Goal: Transaction & Acquisition: Purchase product/service

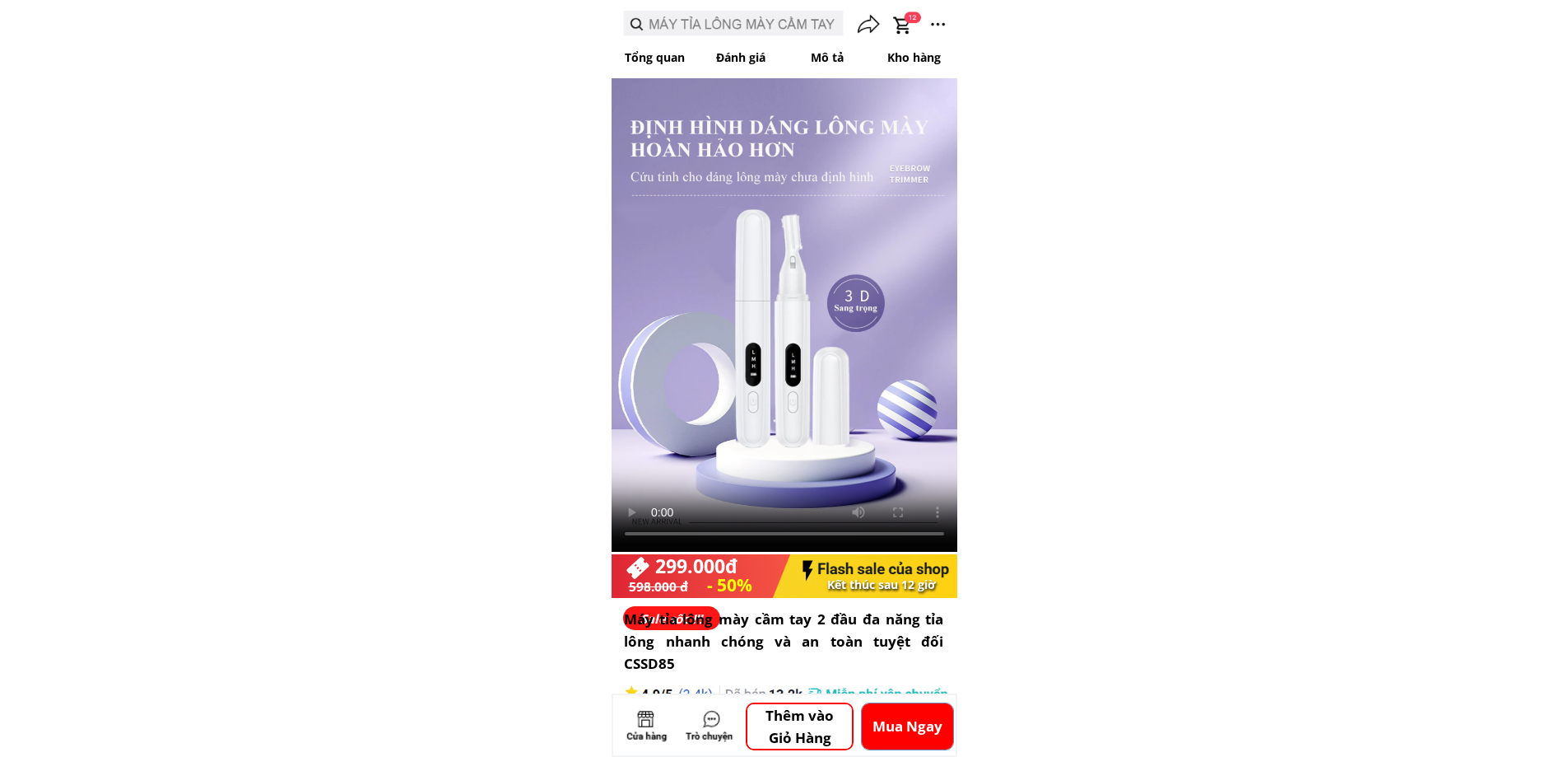
click at [765, 24] on div at bounding box center [784, 22] width 346 height 37
click at [889, 735] on p "Mua Ngay" at bounding box center [908, 726] width 92 height 46
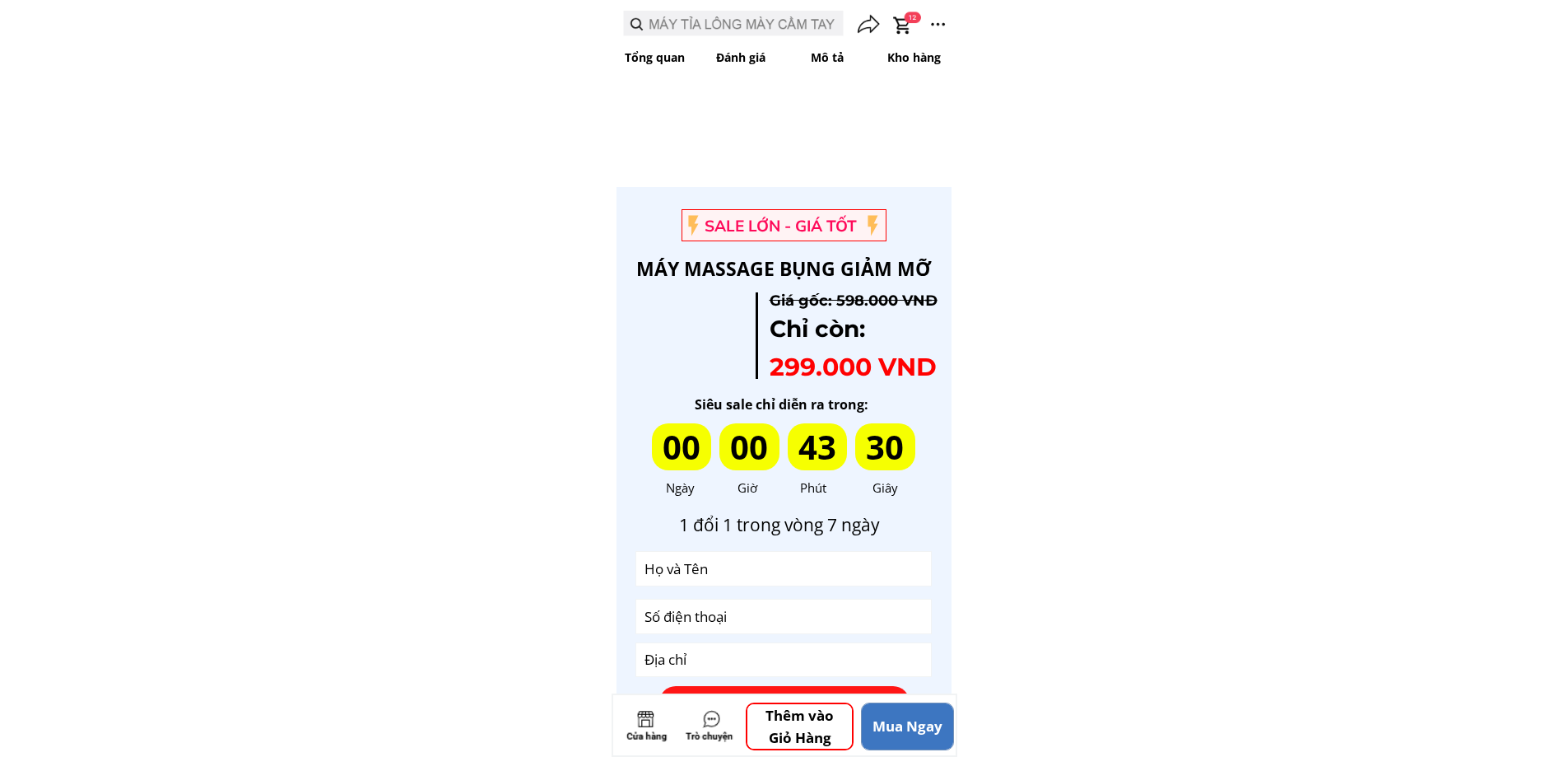
scroll to position [4934, 0]
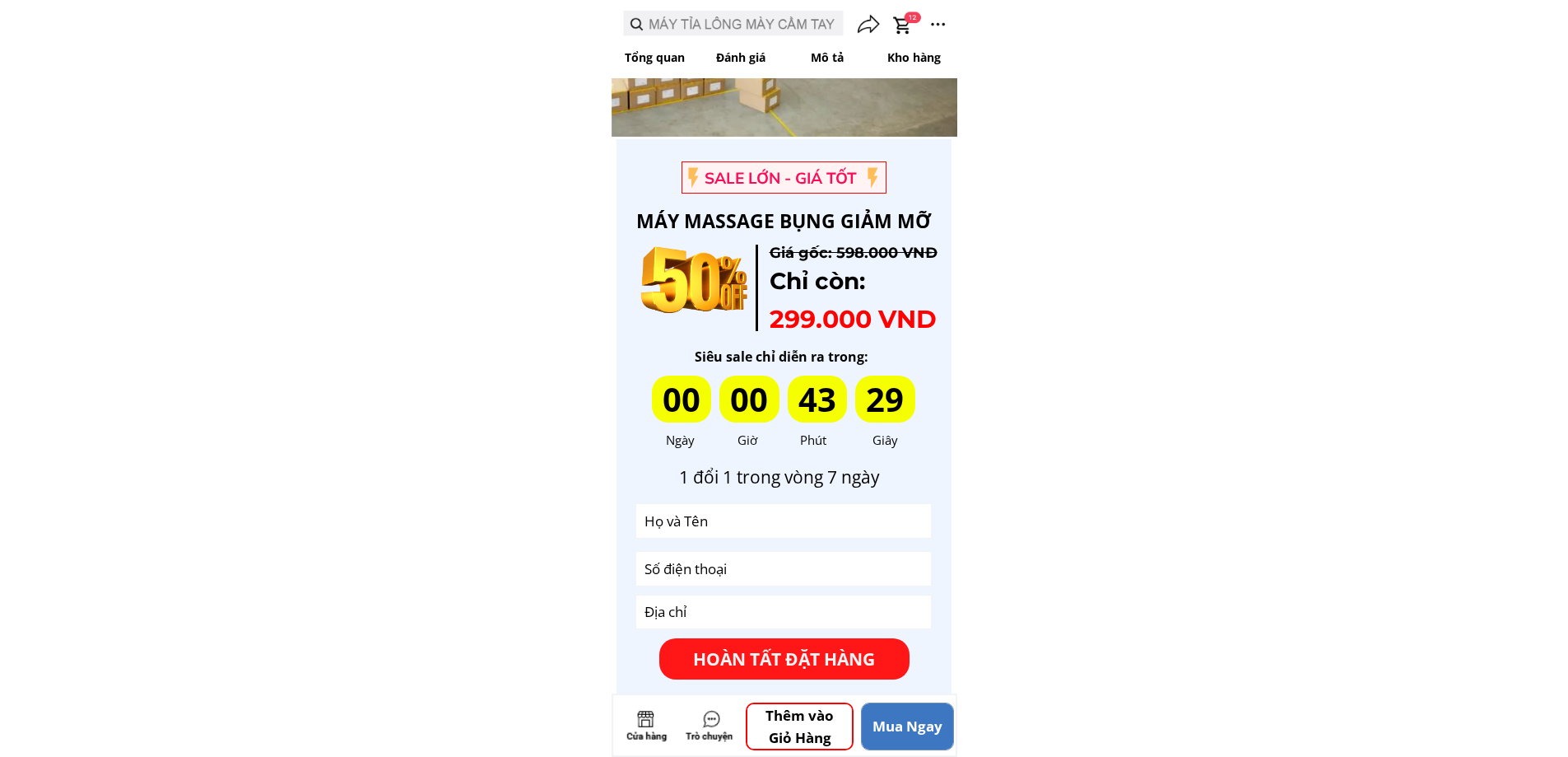
click at [889, 735] on p "Mua Ngay" at bounding box center [908, 726] width 92 height 46
click at [806, 724] on p "Thêm vào Giỏ Hàng" at bounding box center [800, 725] width 105 height 44
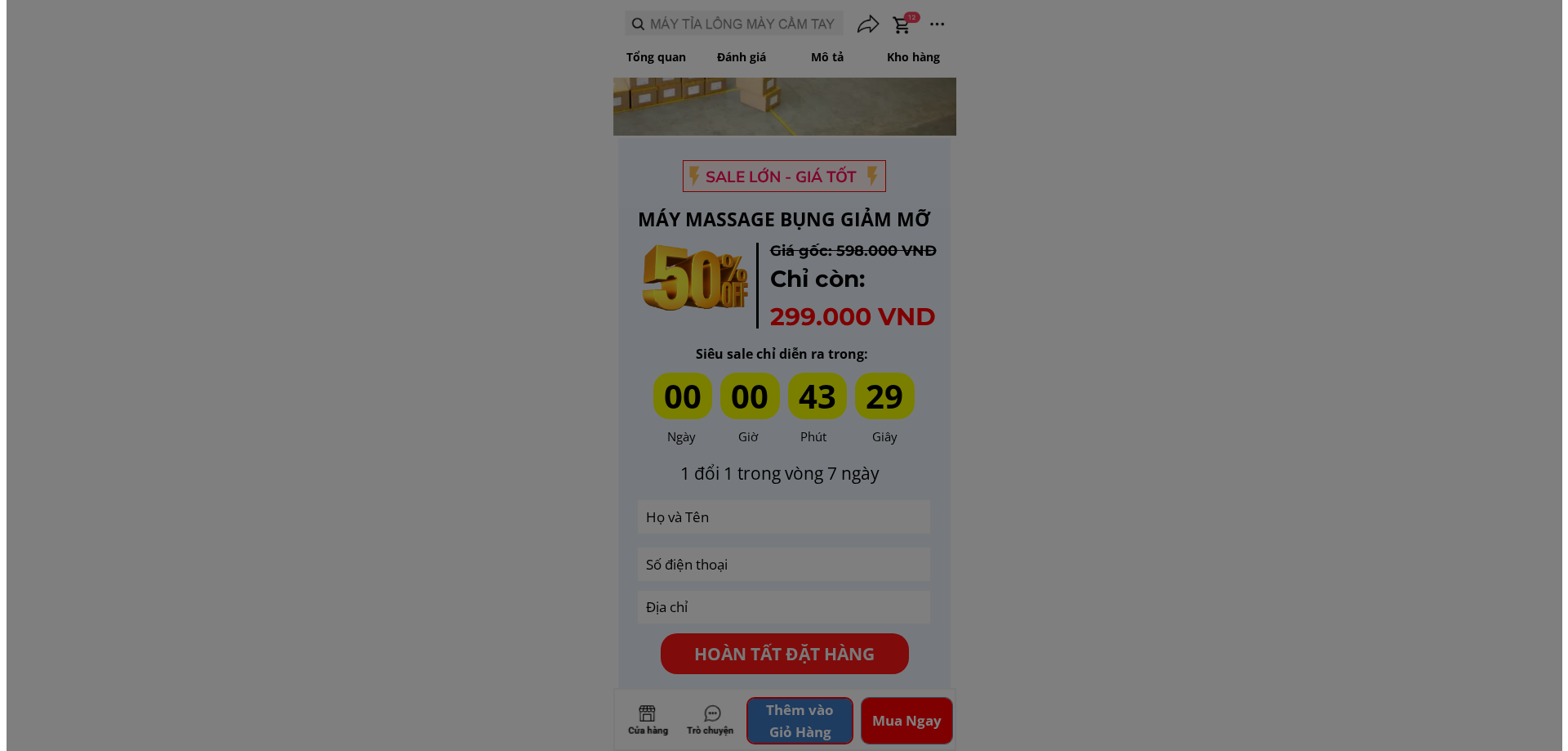
scroll to position [0, 0]
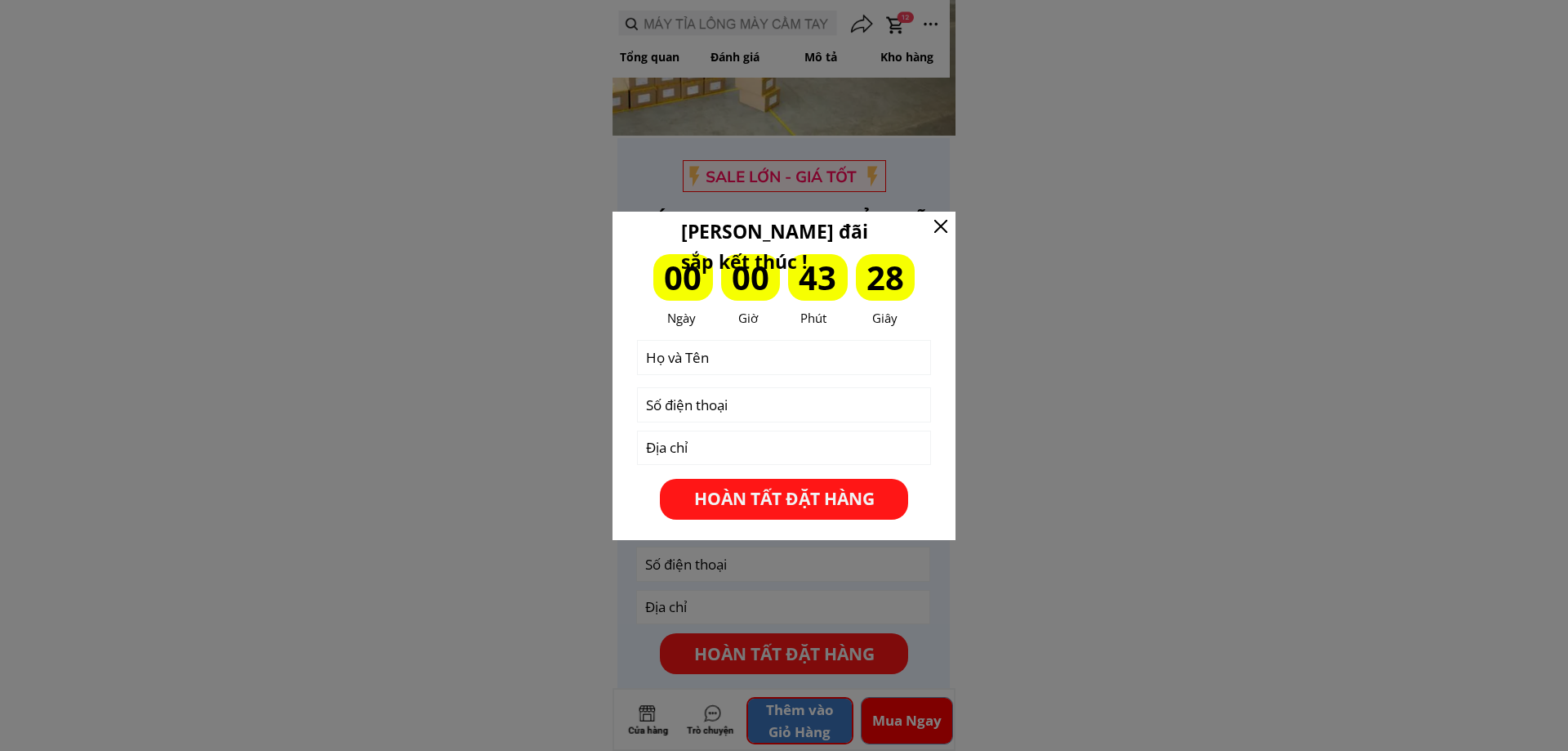
click at [800, 718] on div at bounding box center [784, 376] width 1568 height 751
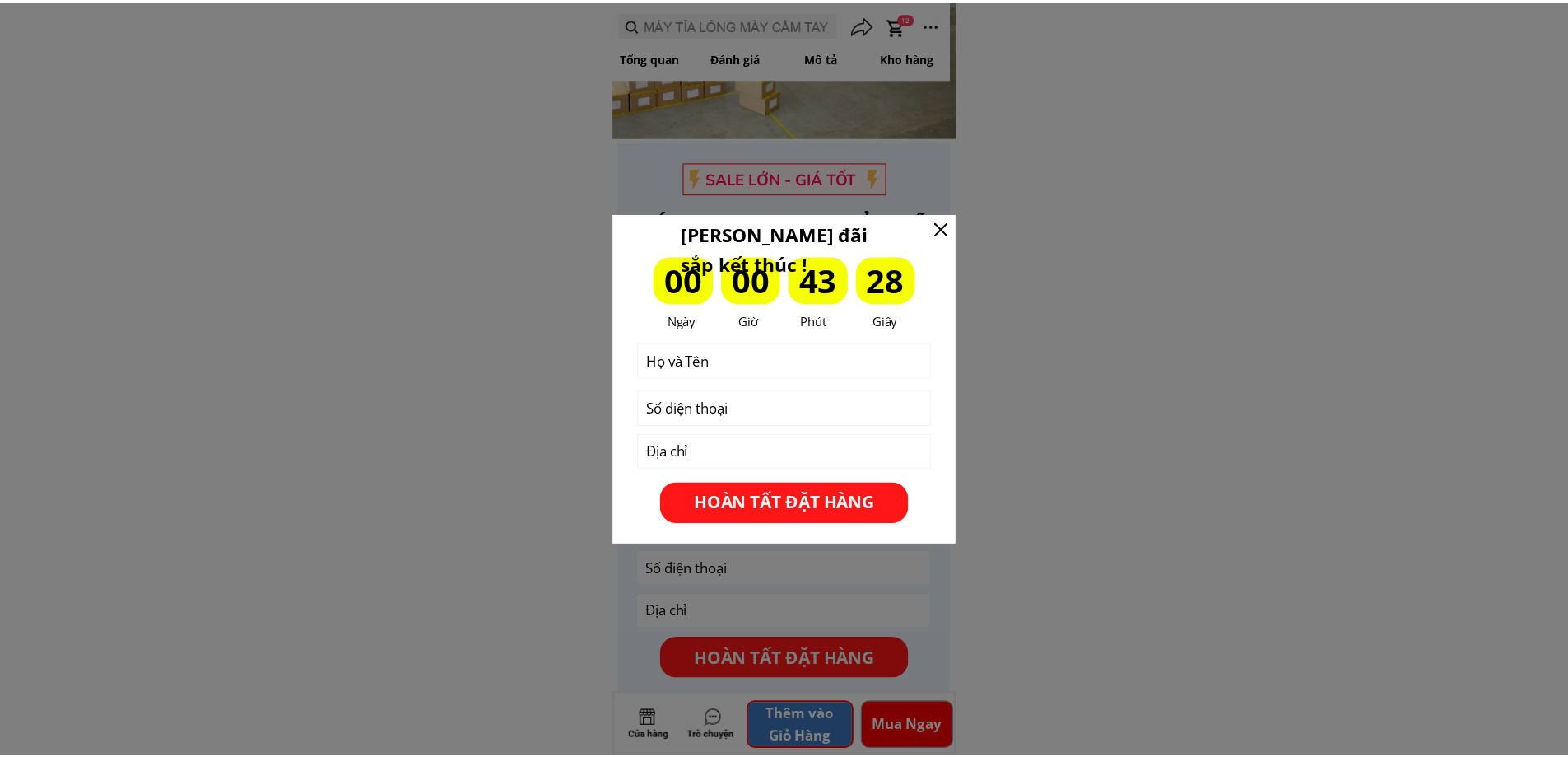
scroll to position [4934, 0]
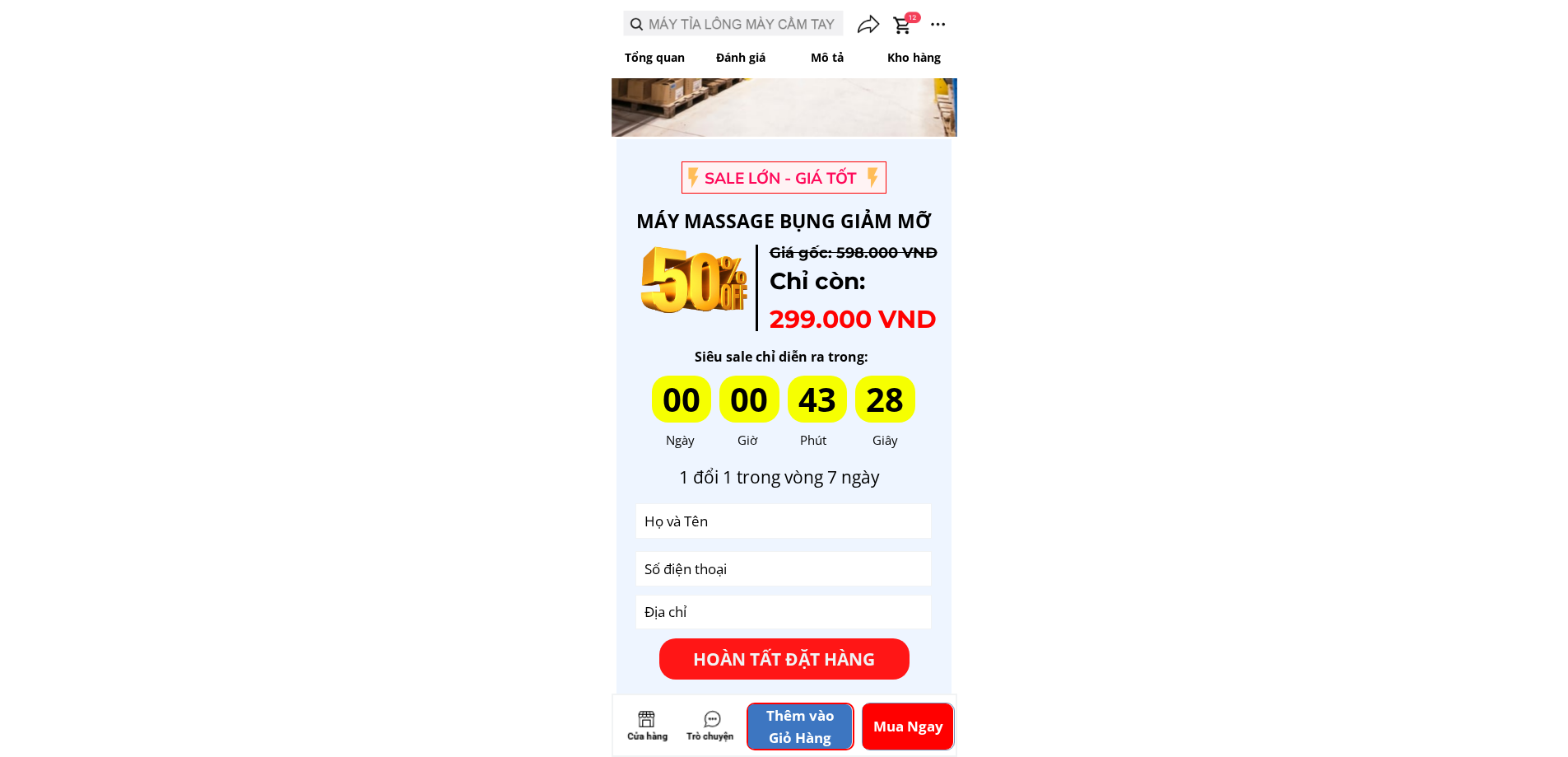
click at [806, 724] on p "Thêm vào Giỏ Hàng" at bounding box center [800, 725] width 105 height 44
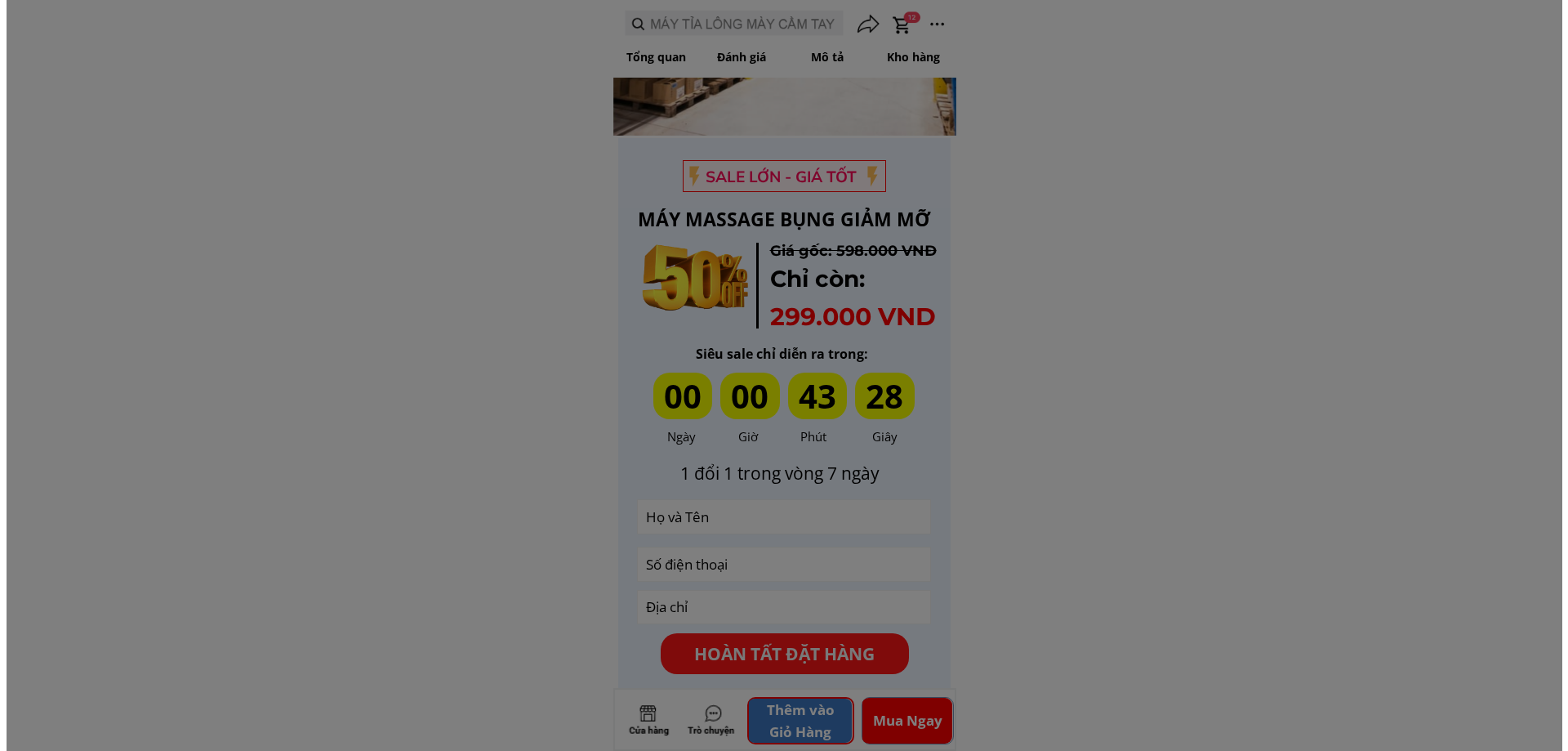
scroll to position [0, 0]
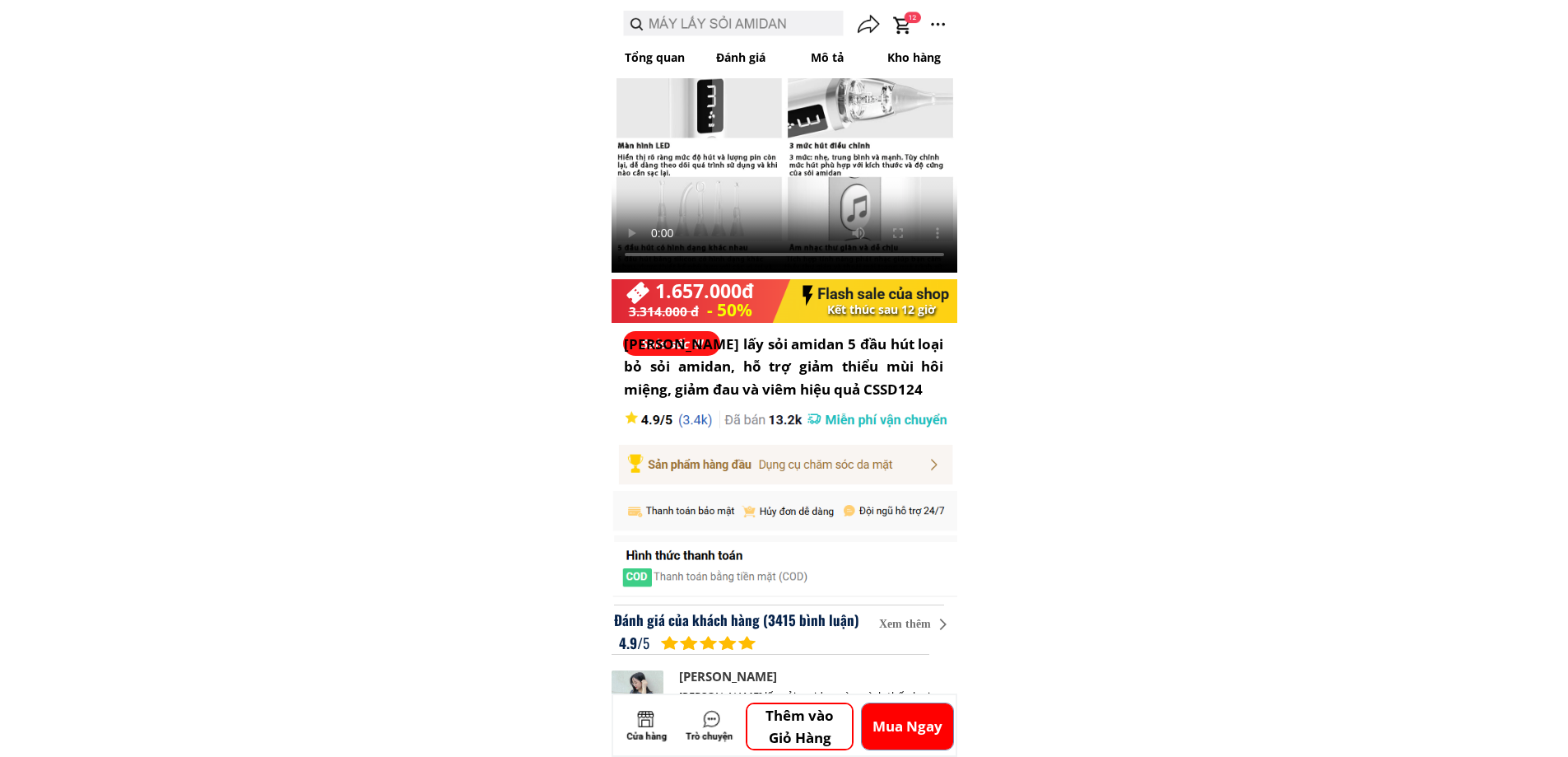
click at [774, 498] on div at bounding box center [784, 500] width 346 height 197
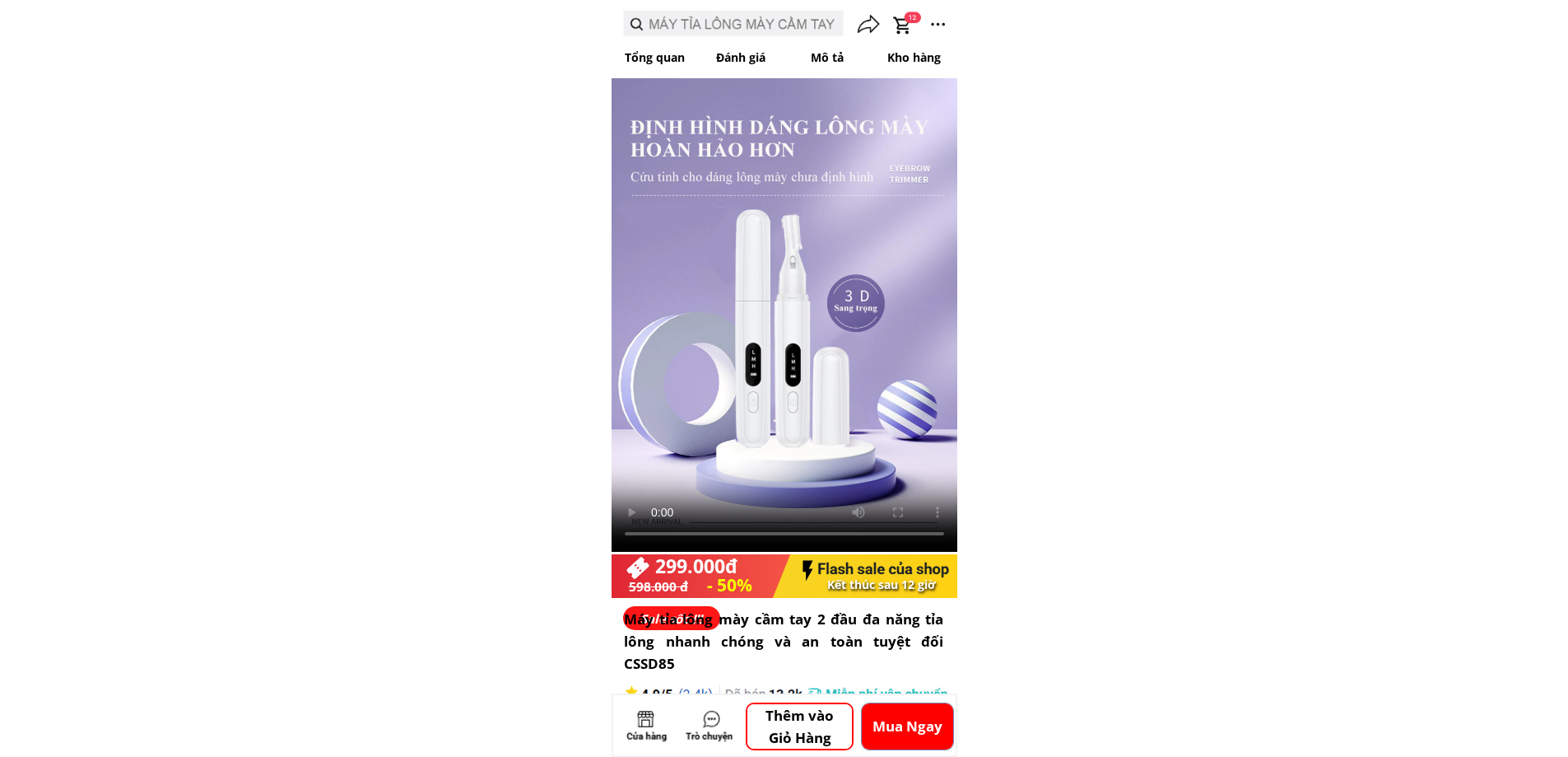
click at [634, 728] on div at bounding box center [680, 726] width 132 height 58
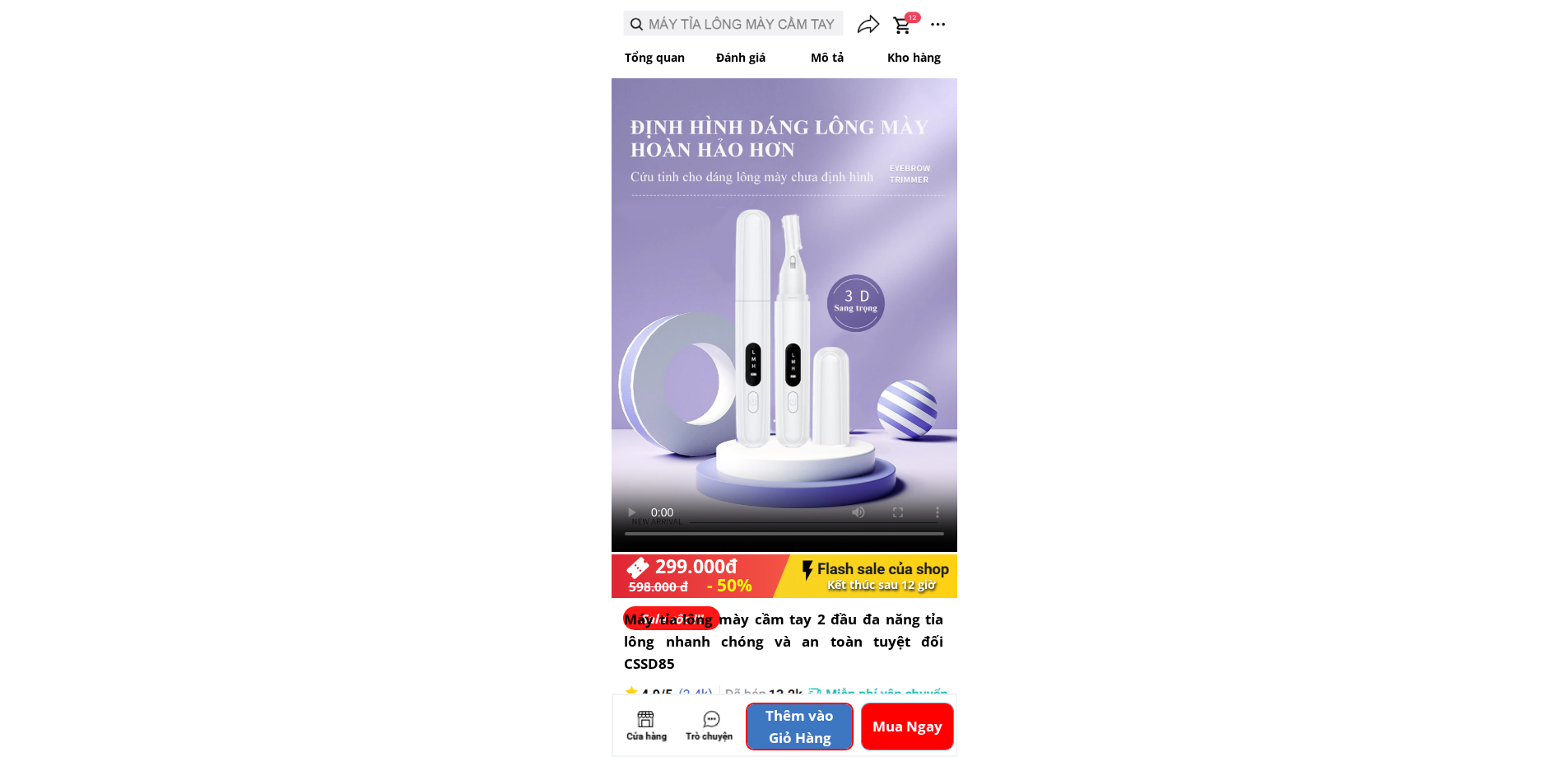
click at [822, 733] on p "Thêm vào Giỏ Hàng" at bounding box center [800, 725] width 105 height 44
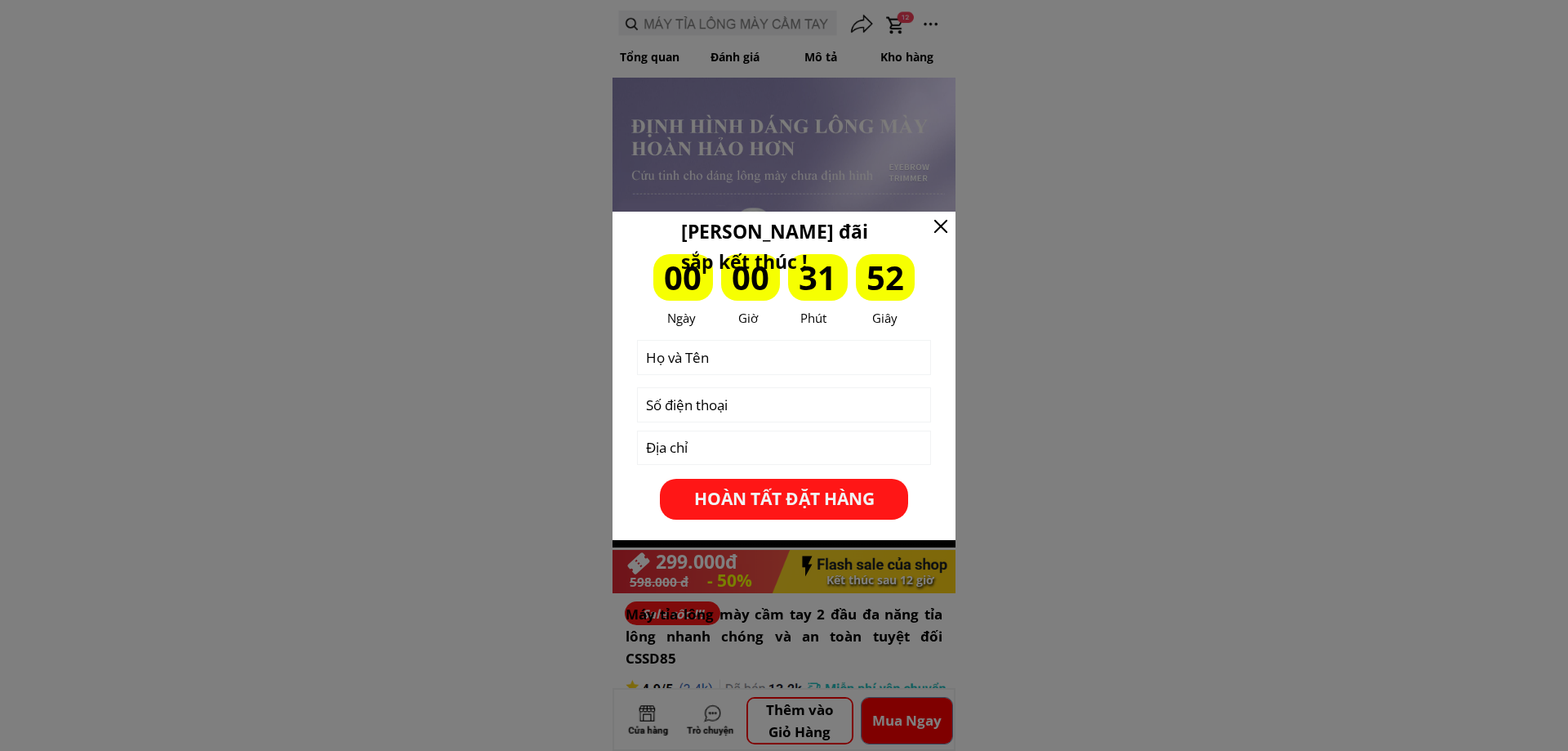
click at [937, 219] on div at bounding box center [941, 226] width 13 height 13
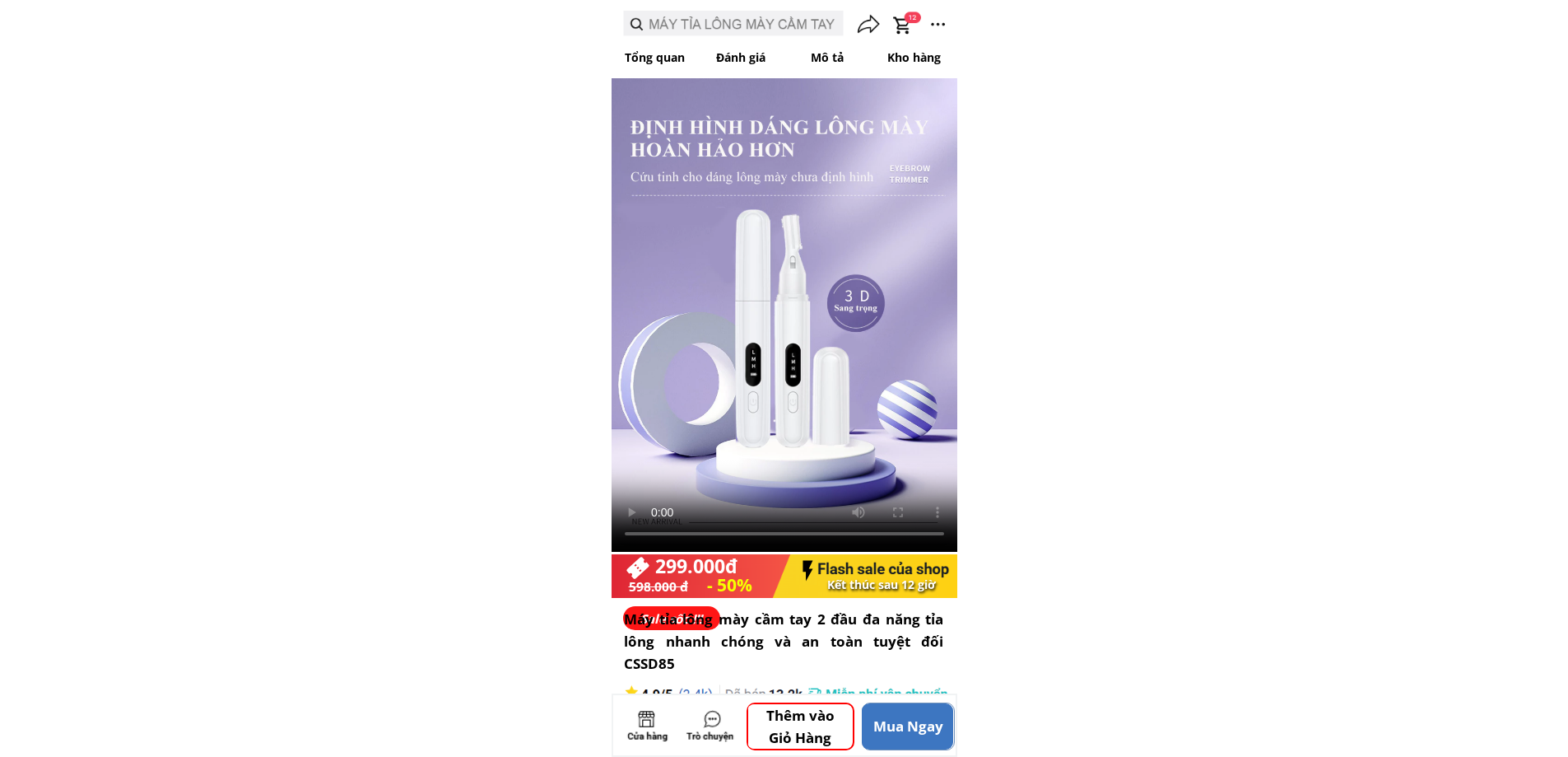
click at [907, 724] on p "Mua Ngay" at bounding box center [908, 726] width 92 height 46
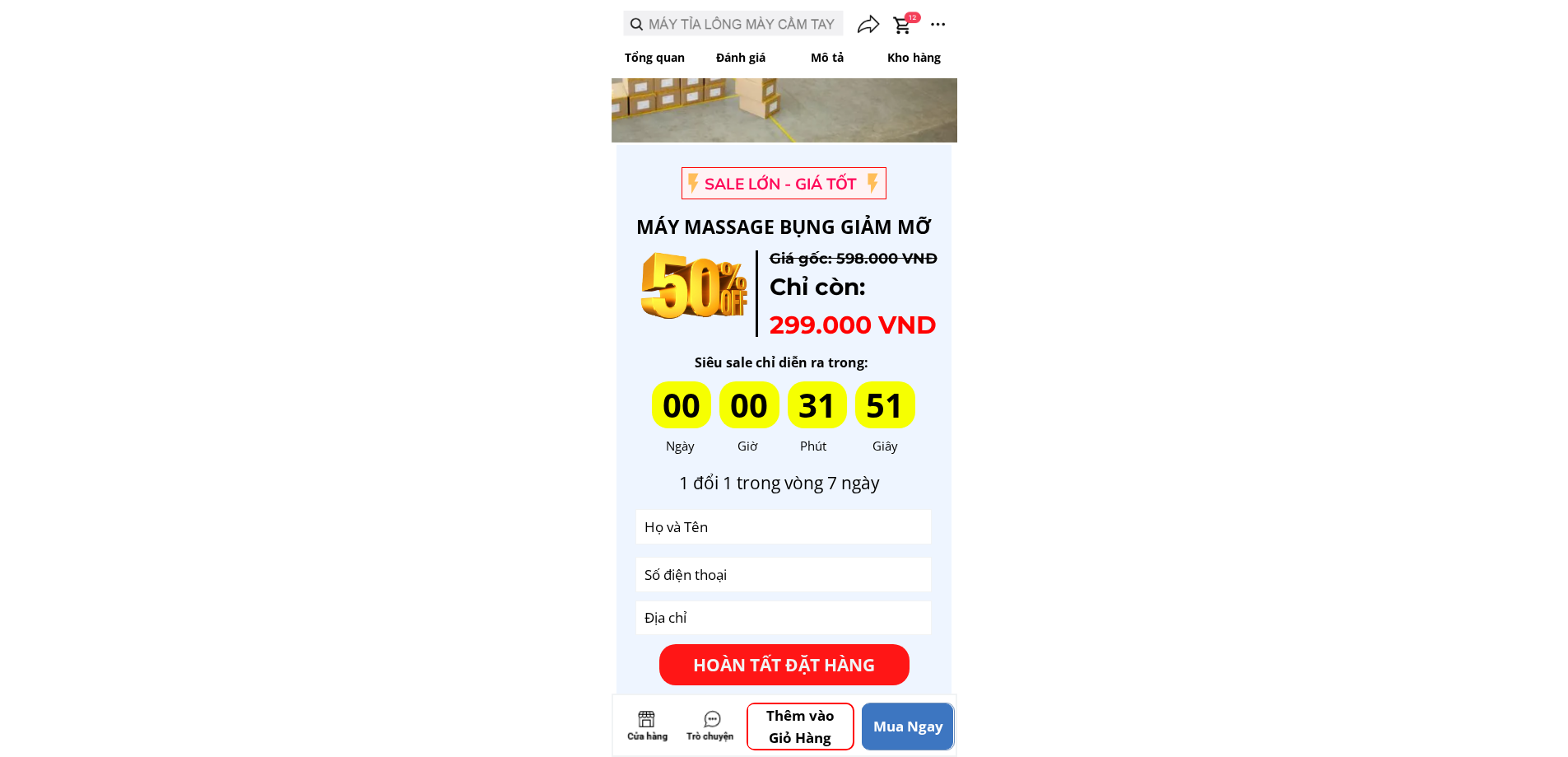
scroll to position [4934, 0]
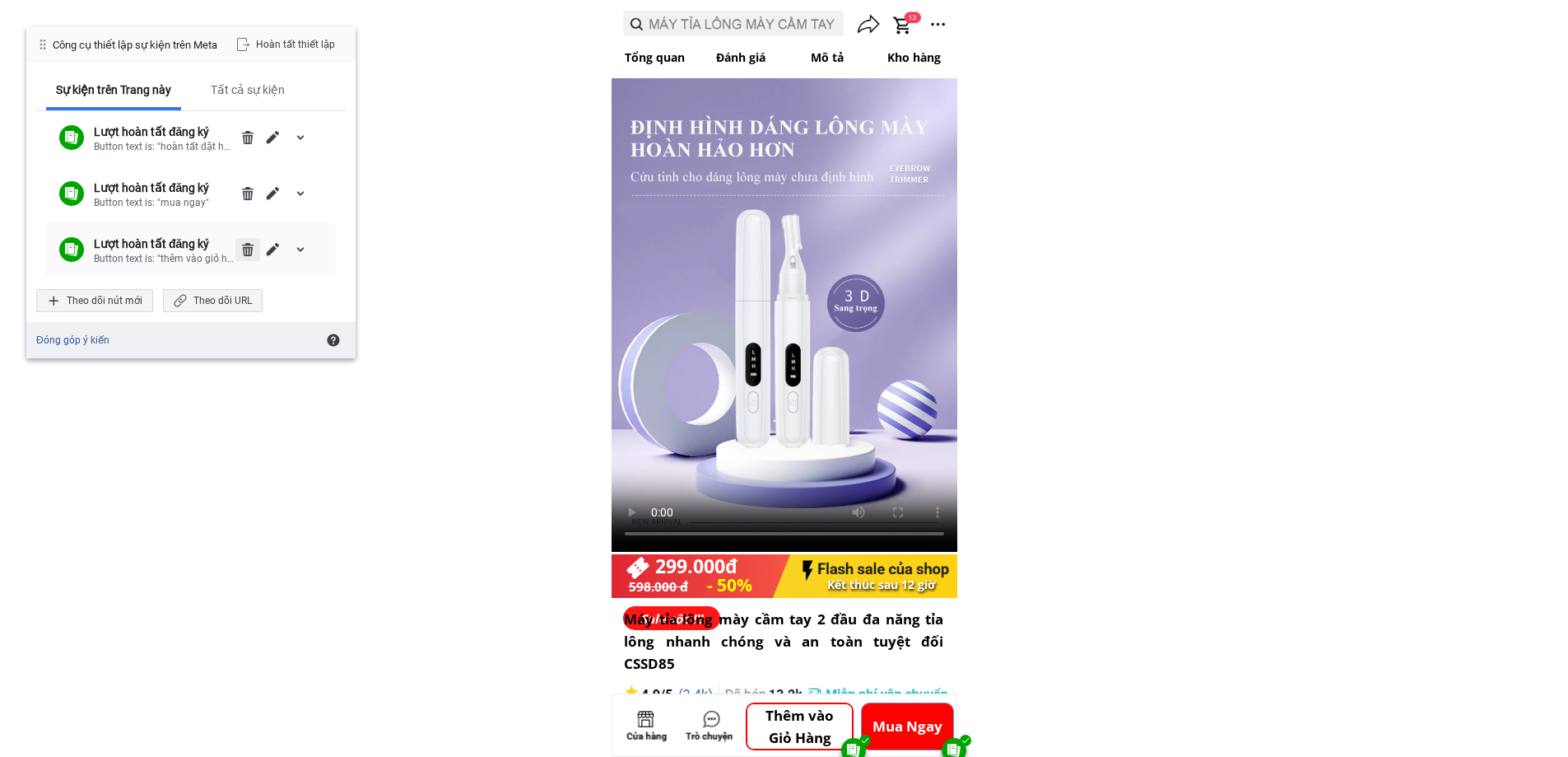
click at [251, 243] on span "Xóa" at bounding box center [248, 249] width 13 height 13
click at [223, 240] on div "Xóa" at bounding box center [208, 245] width 59 height 23
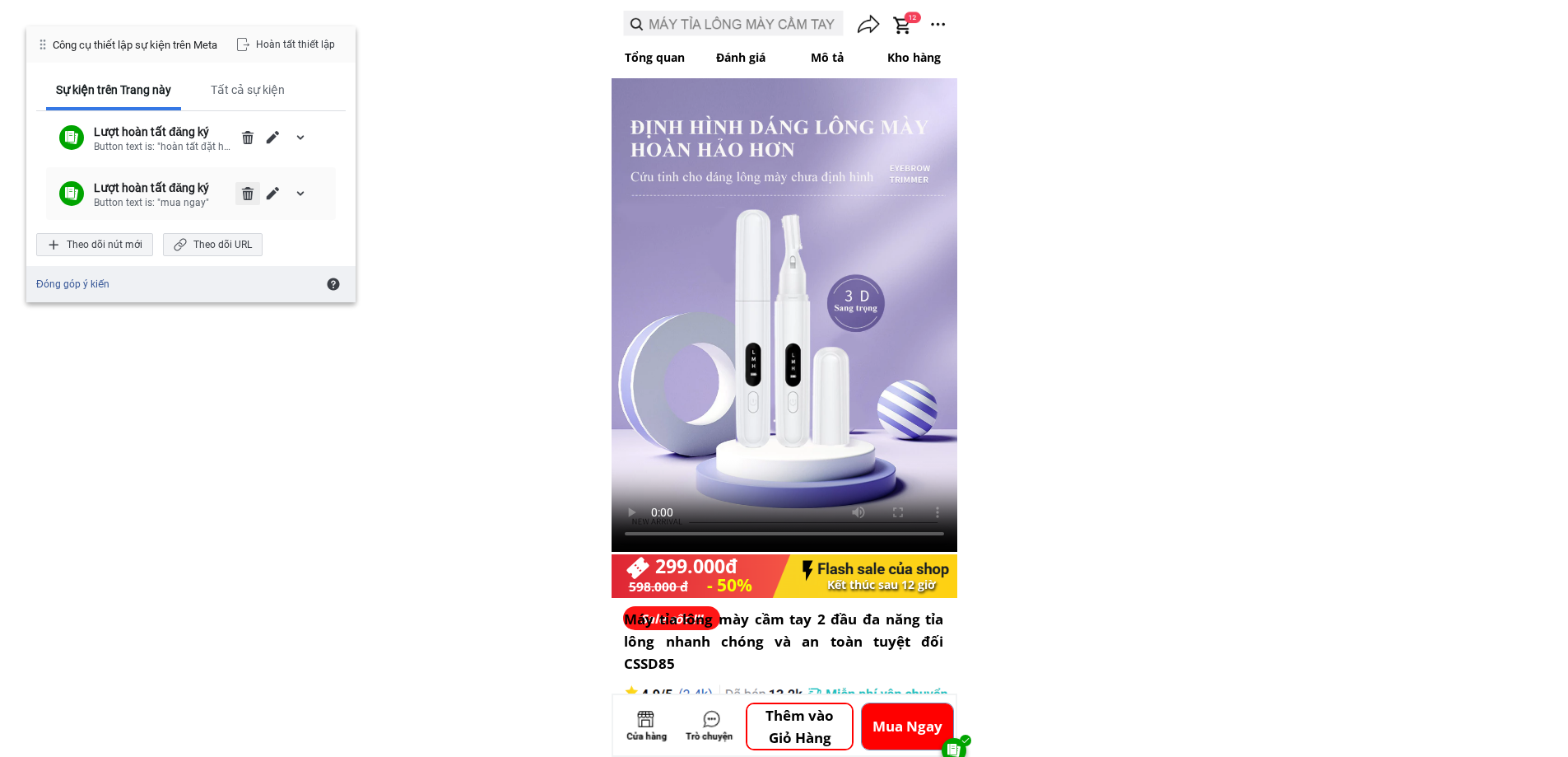
click at [246, 188] on span "Xóa" at bounding box center [248, 193] width 13 height 13
click at [221, 195] on div "Xóa" at bounding box center [208, 189] width 59 height 23
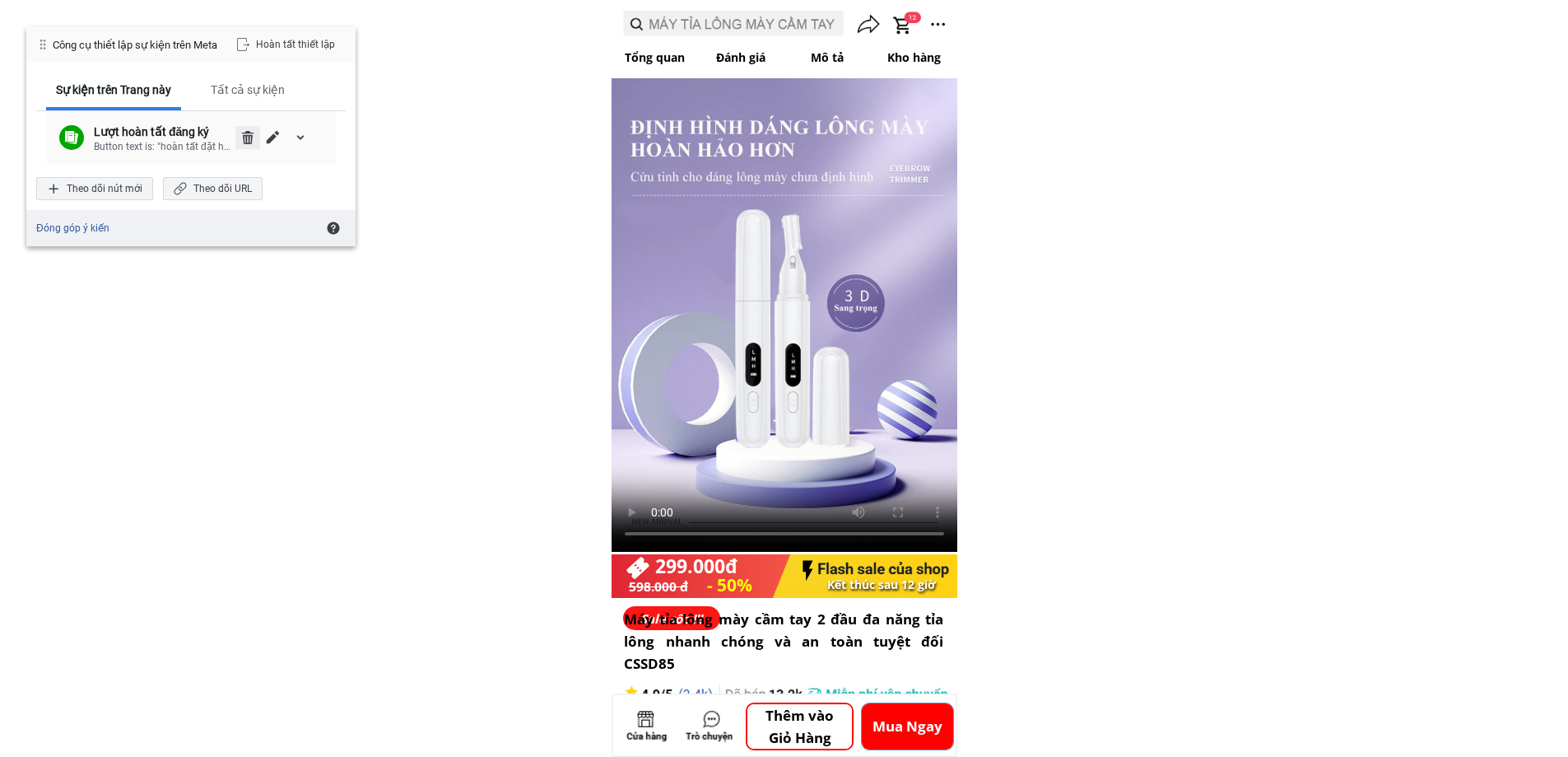
click at [246, 136] on span "Xóa" at bounding box center [248, 138] width 13 height 13
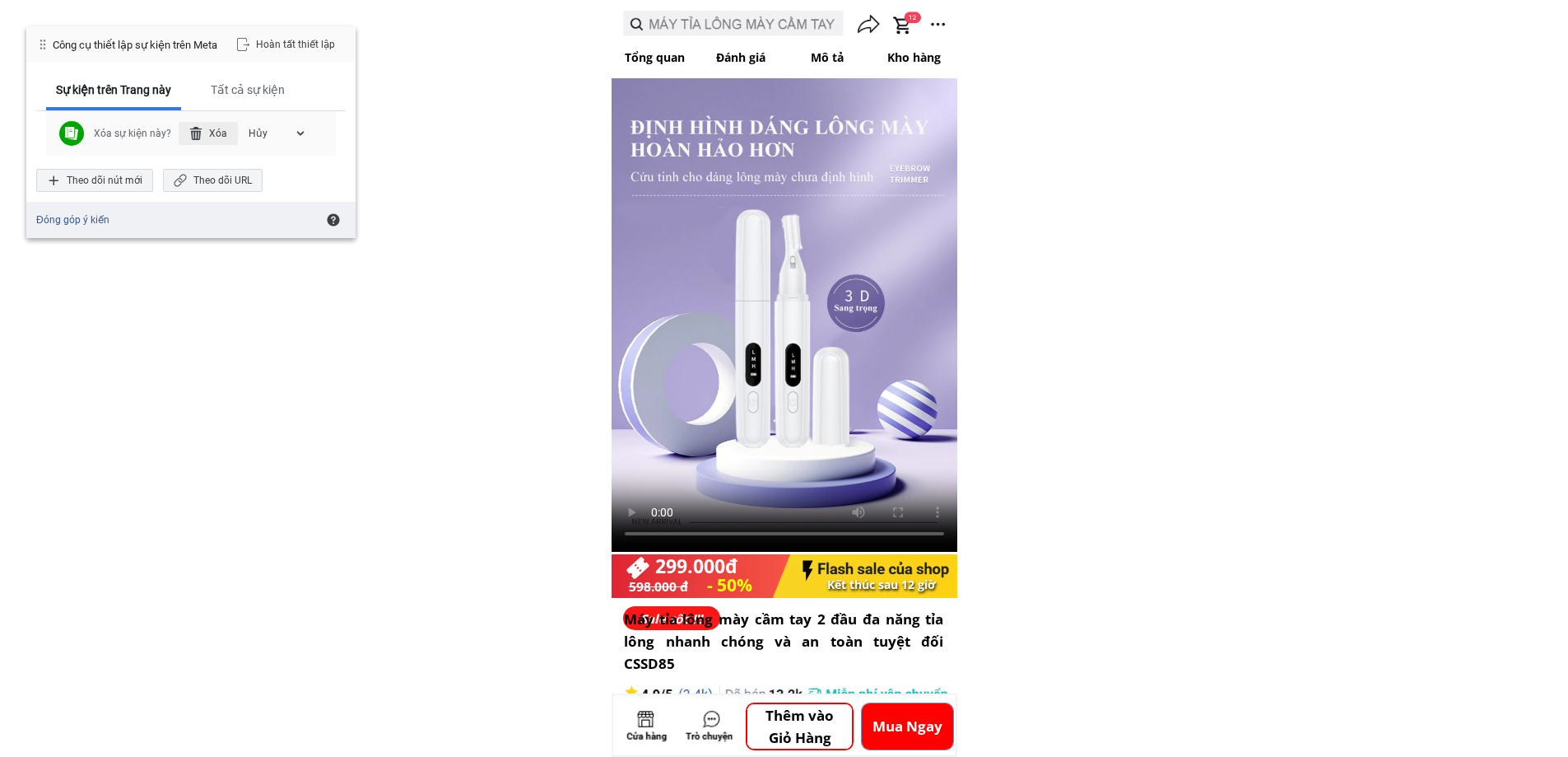
click at [218, 129] on div "Xóa" at bounding box center [208, 133] width 59 height 23
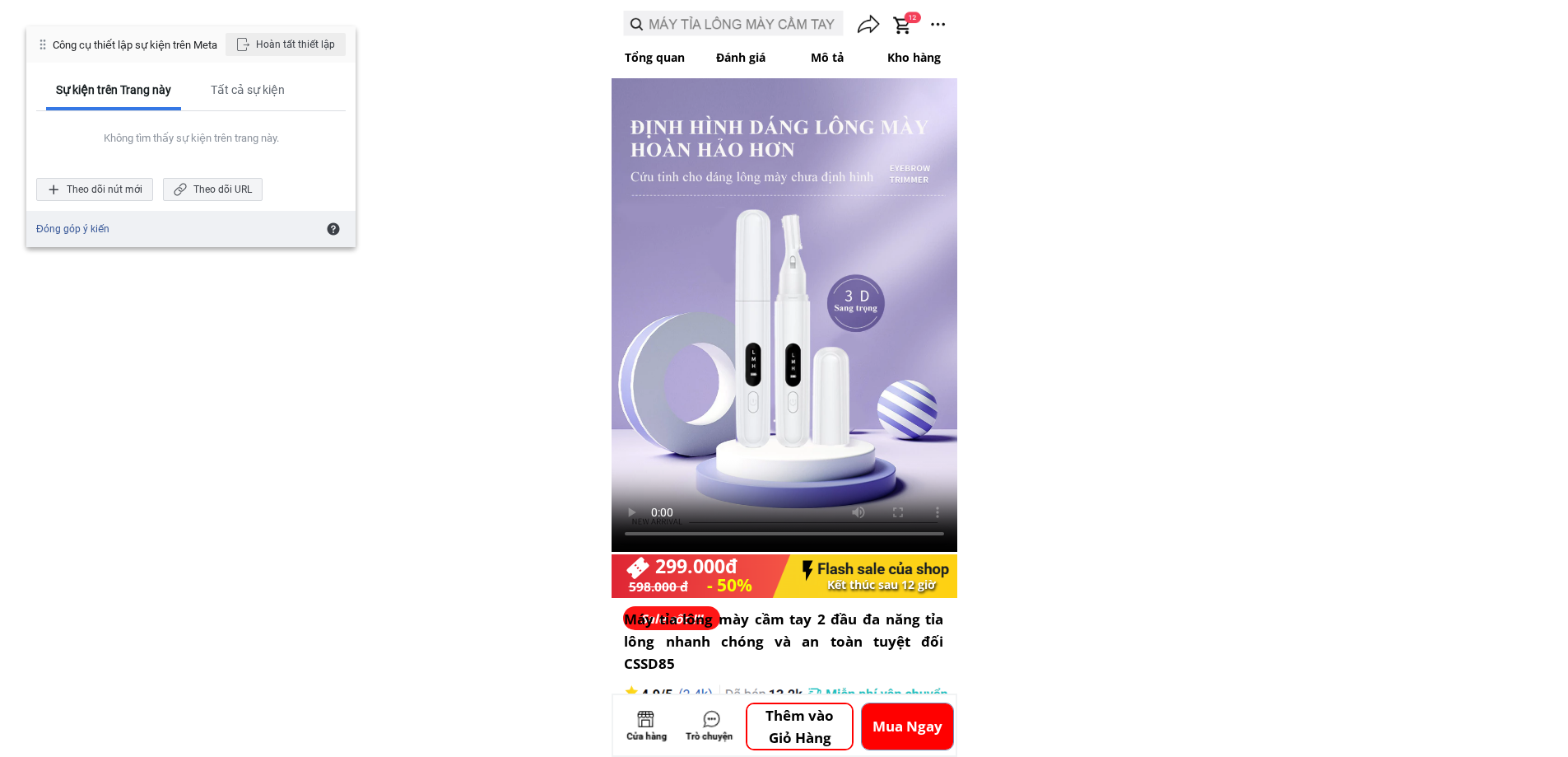
click at [301, 45] on div "Hoàn tất thiết lập" at bounding box center [286, 44] width 120 height 23
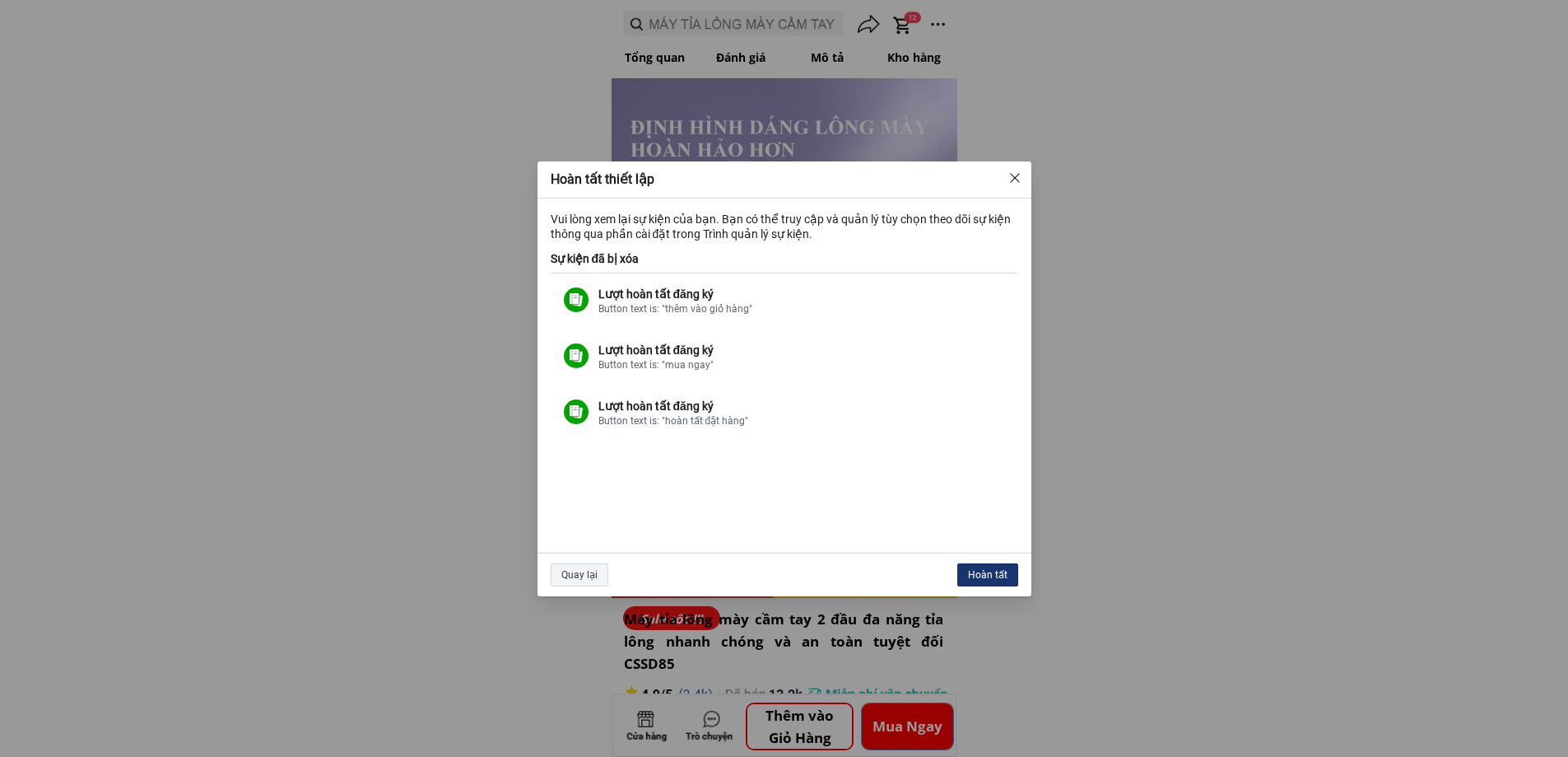
click at [1009, 571] on div "Hoàn tất" at bounding box center [987, 574] width 61 height 23
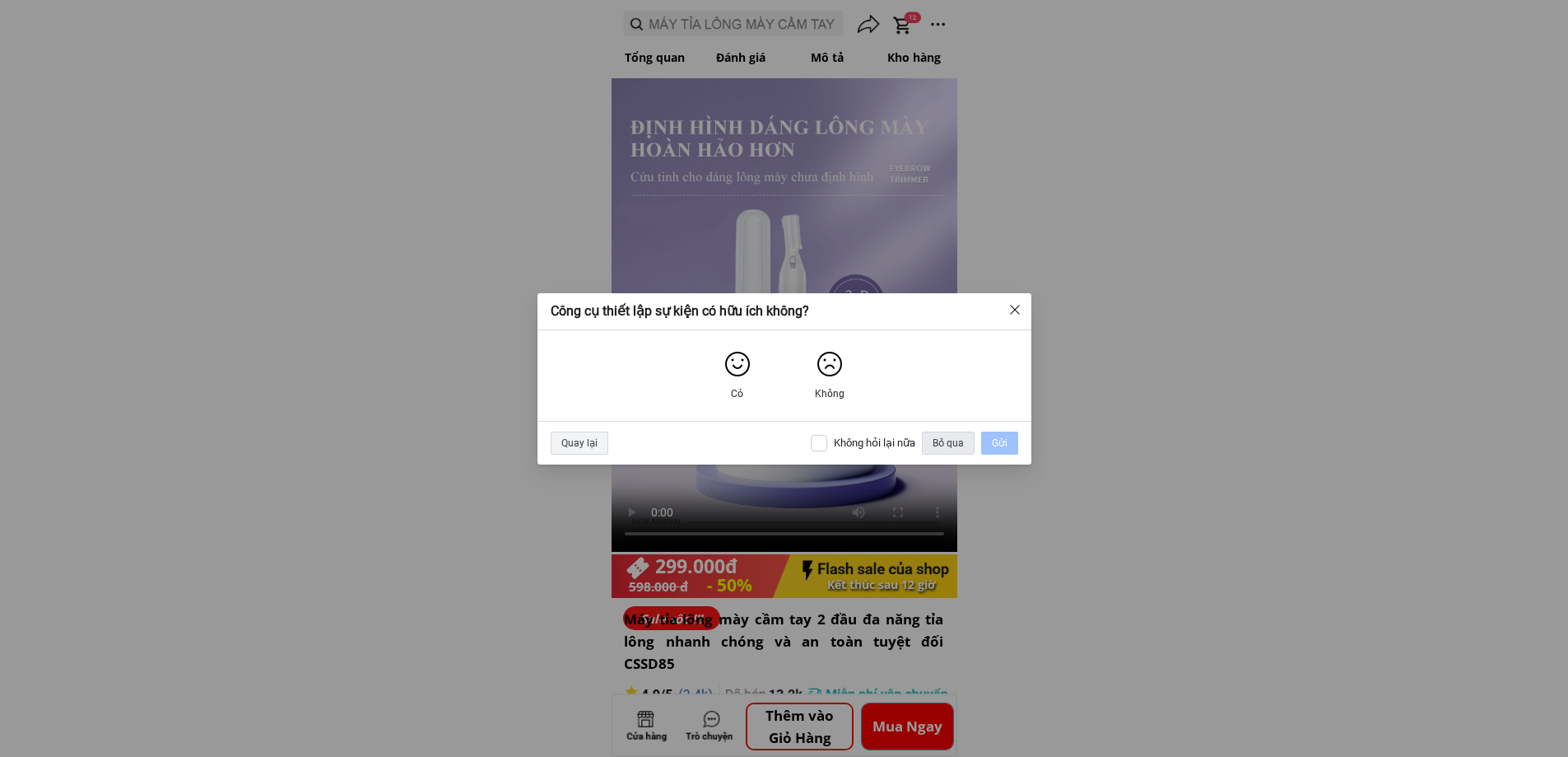
click at [948, 435] on div "Bỏ qua" at bounding box center [948, 443] width 52 height 23
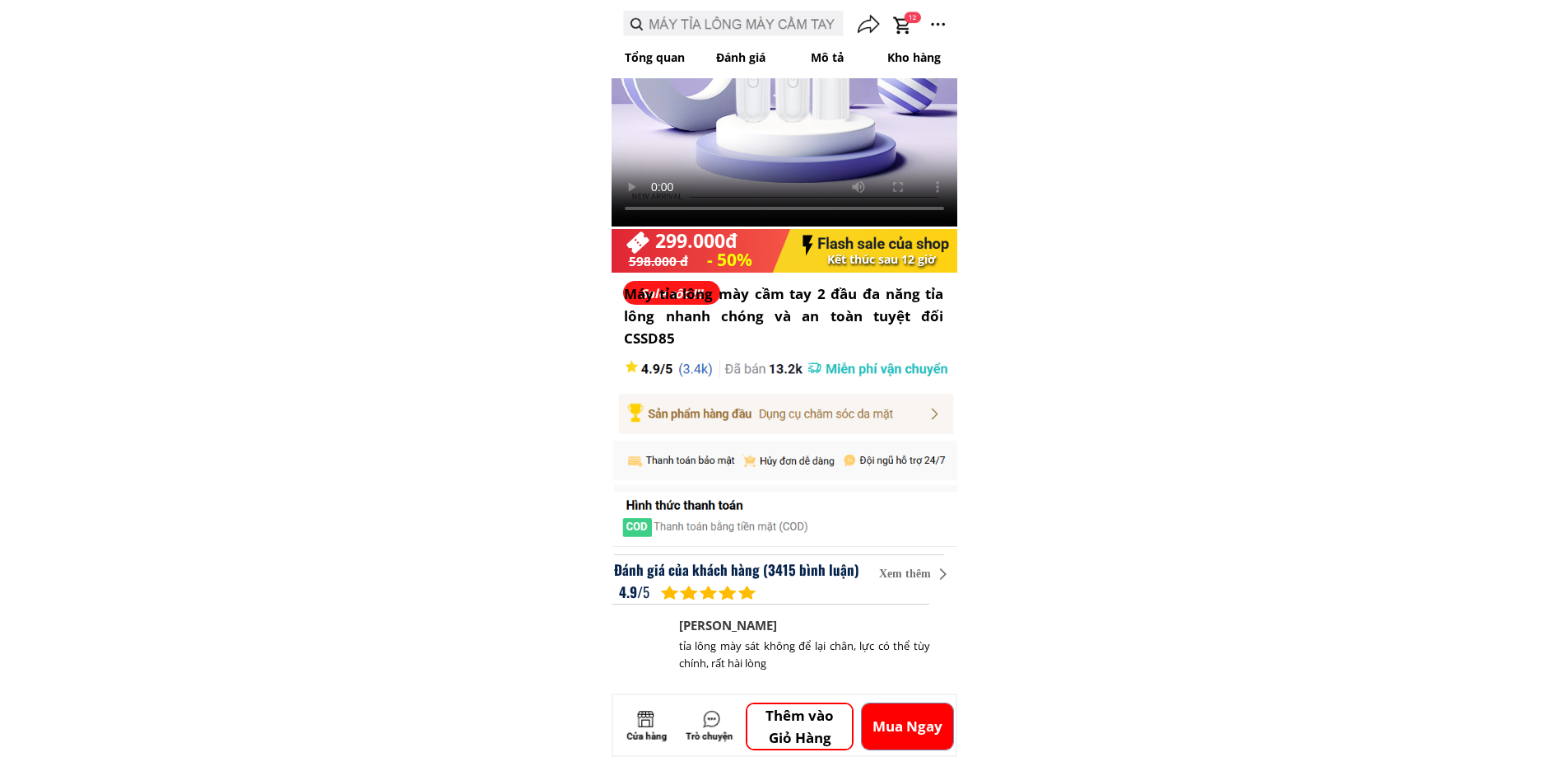
scroll to position [824, 0]
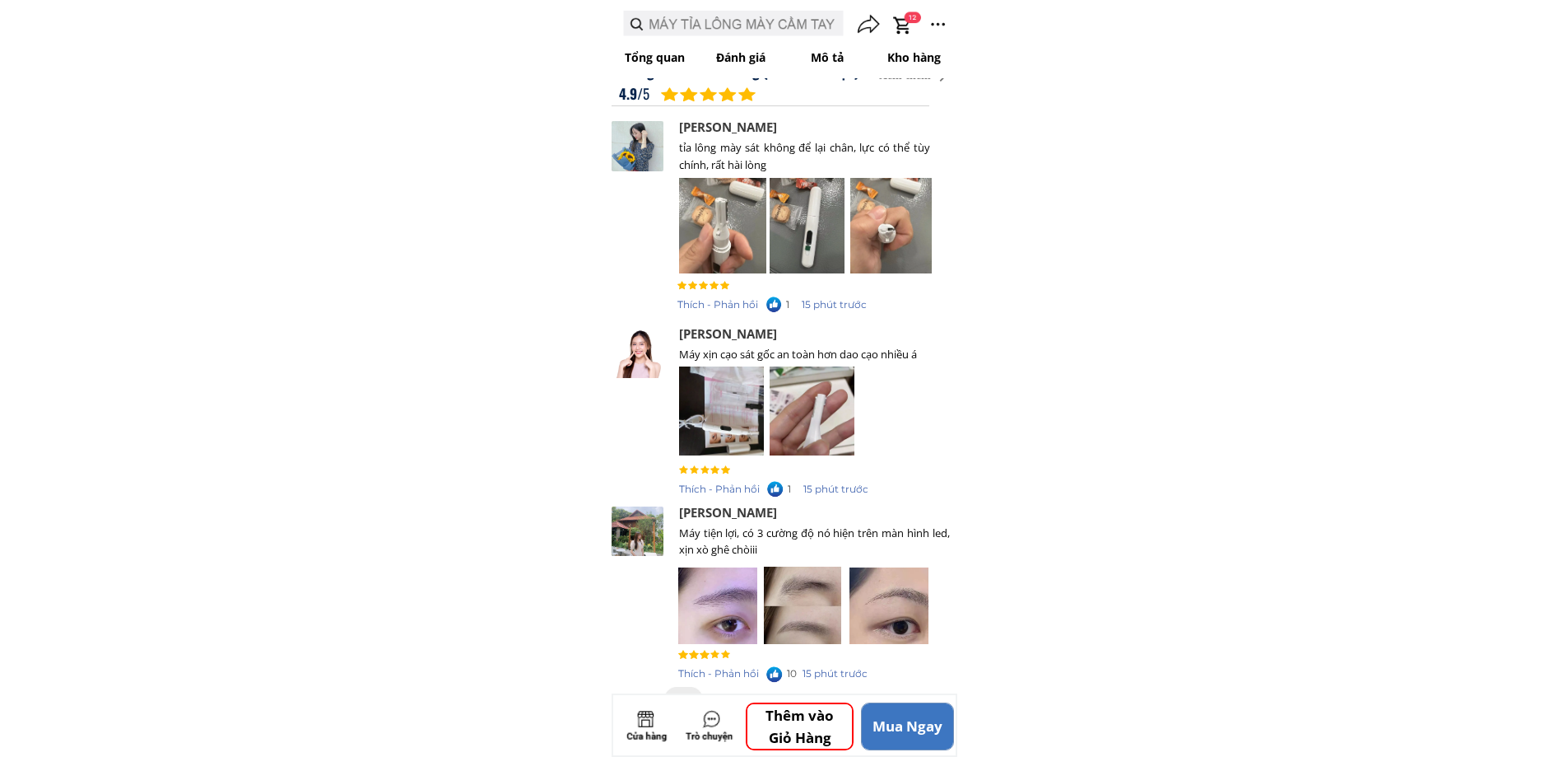
click at [913, 731] on p "Mua Ngay" at bounding box center [908, 726] width 92 height 46
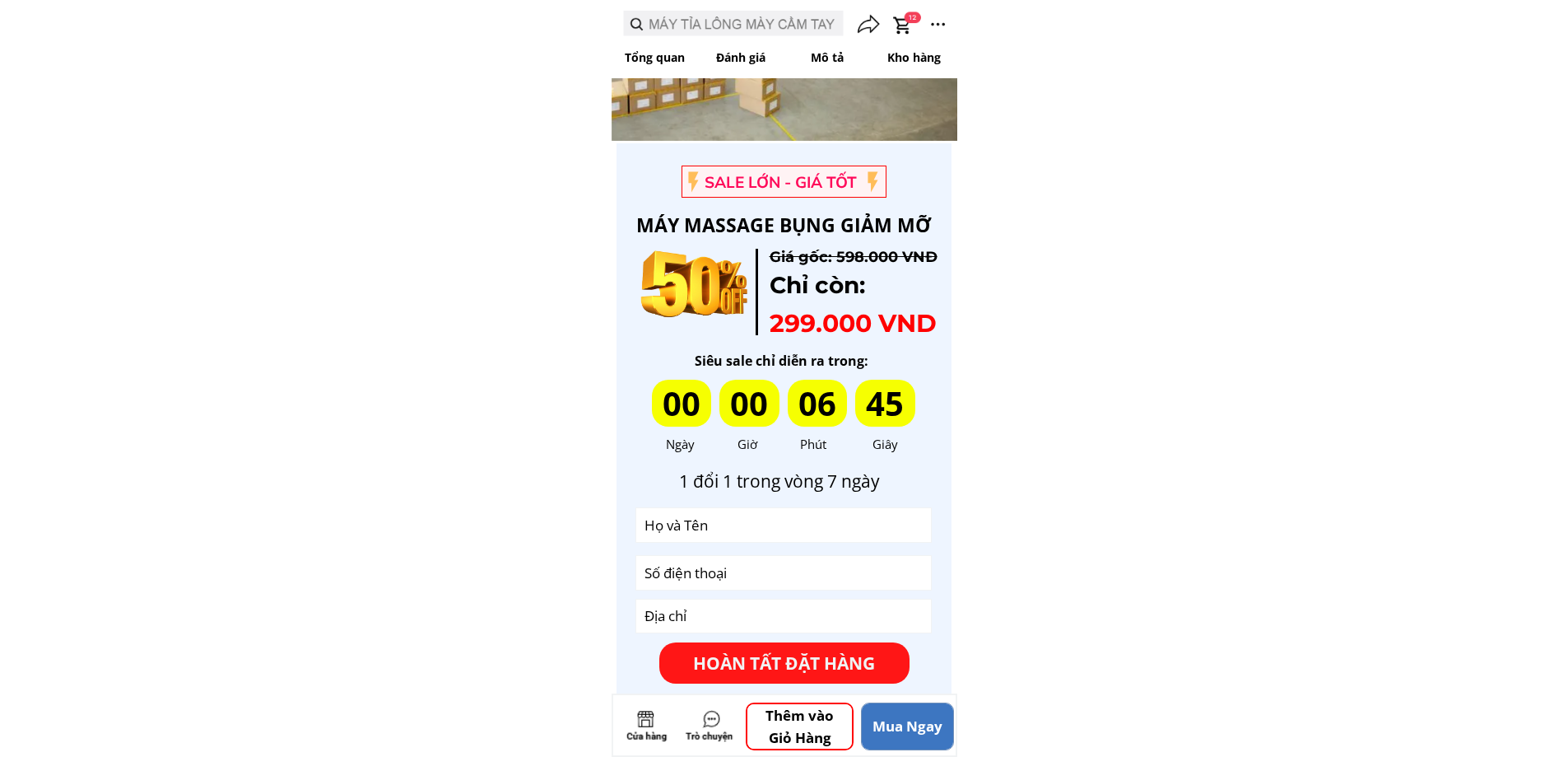
scroll to position [4934, 0]
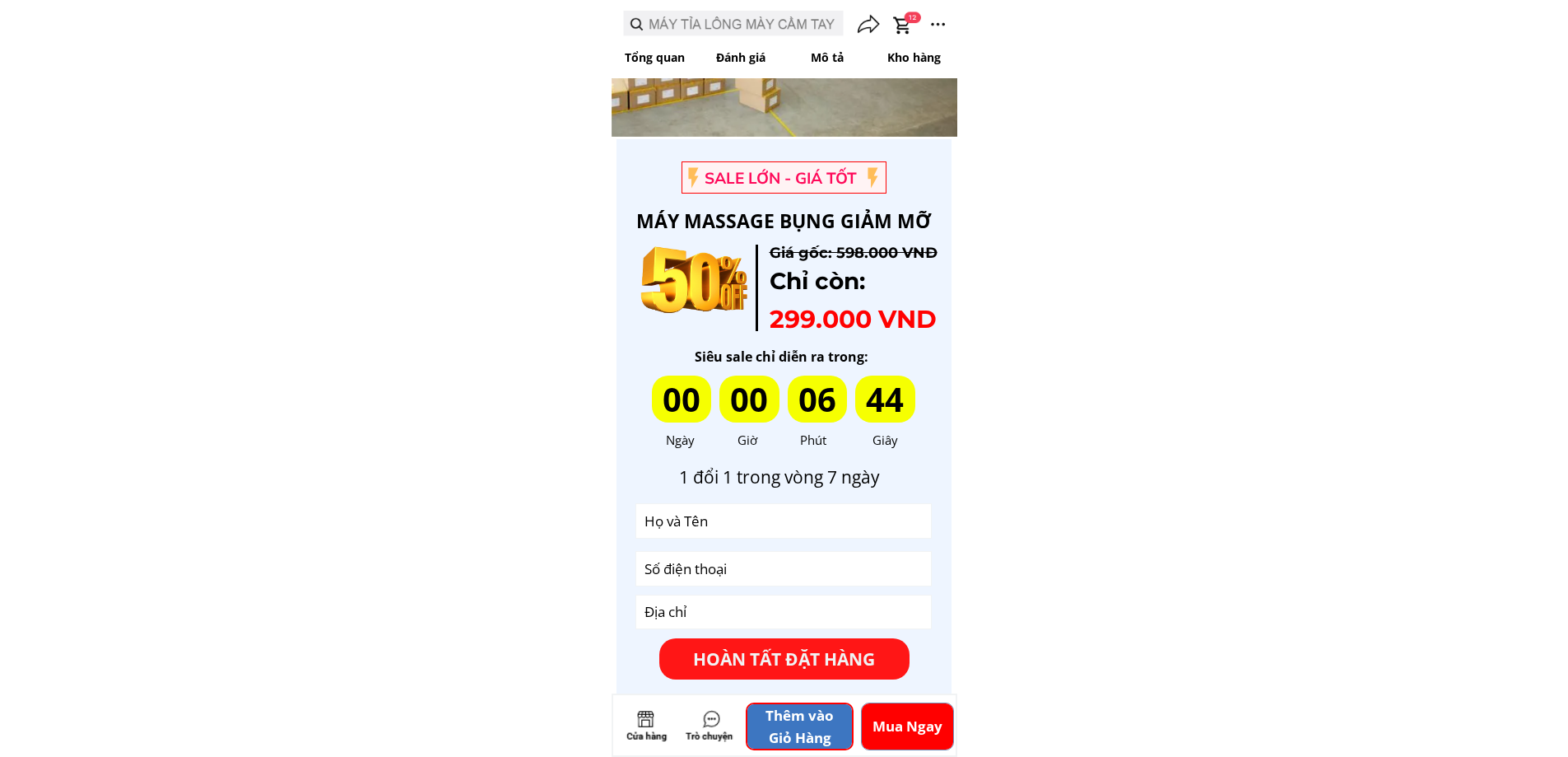
click at [808, 722] on p "Thêm vào Giỏ Hàng" at bounding box center [800, 725] width 105 height 44
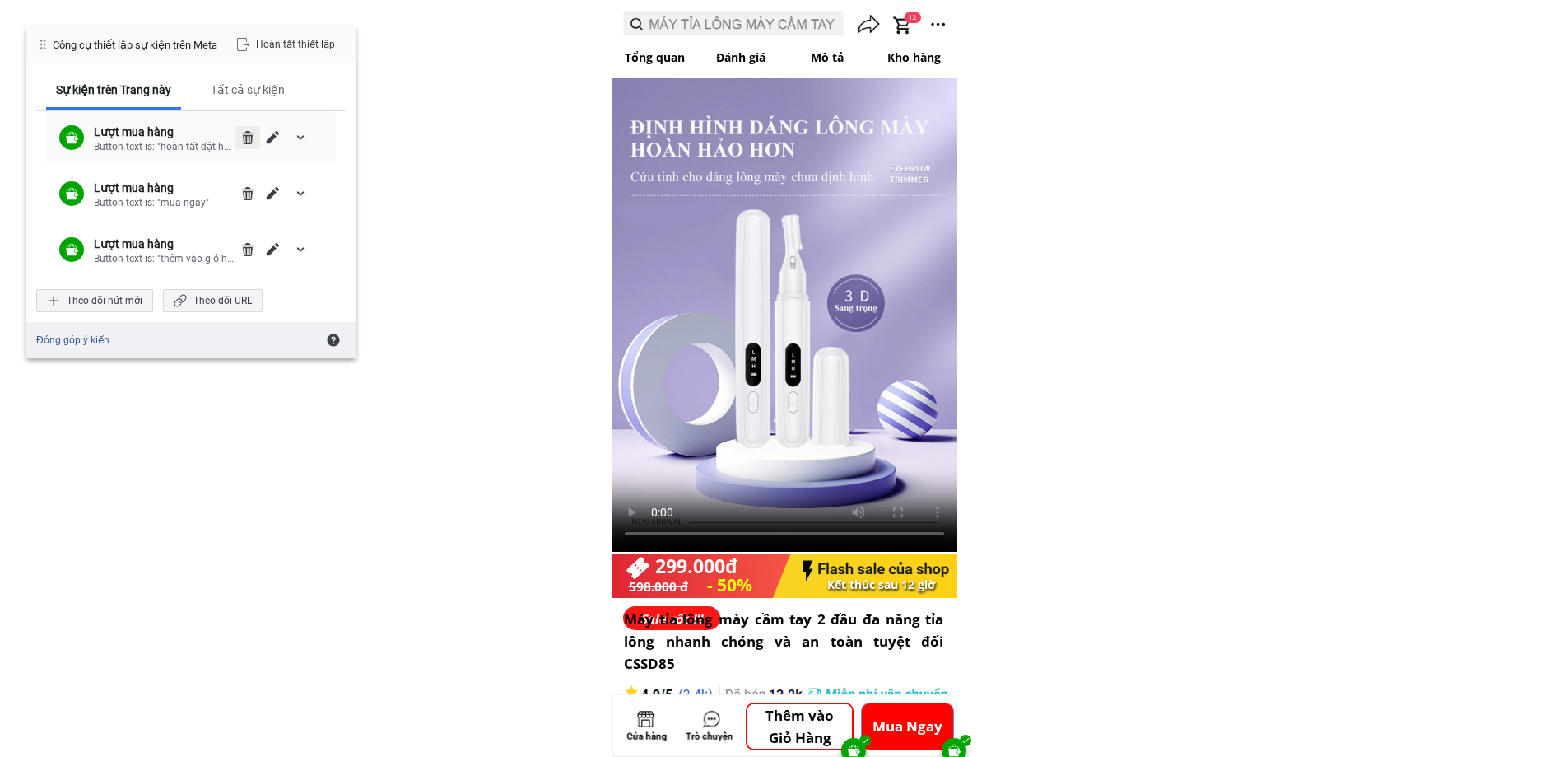
click at [251, 143] on span "Xóa" at bounding box center [248, 138] width 13 height 13
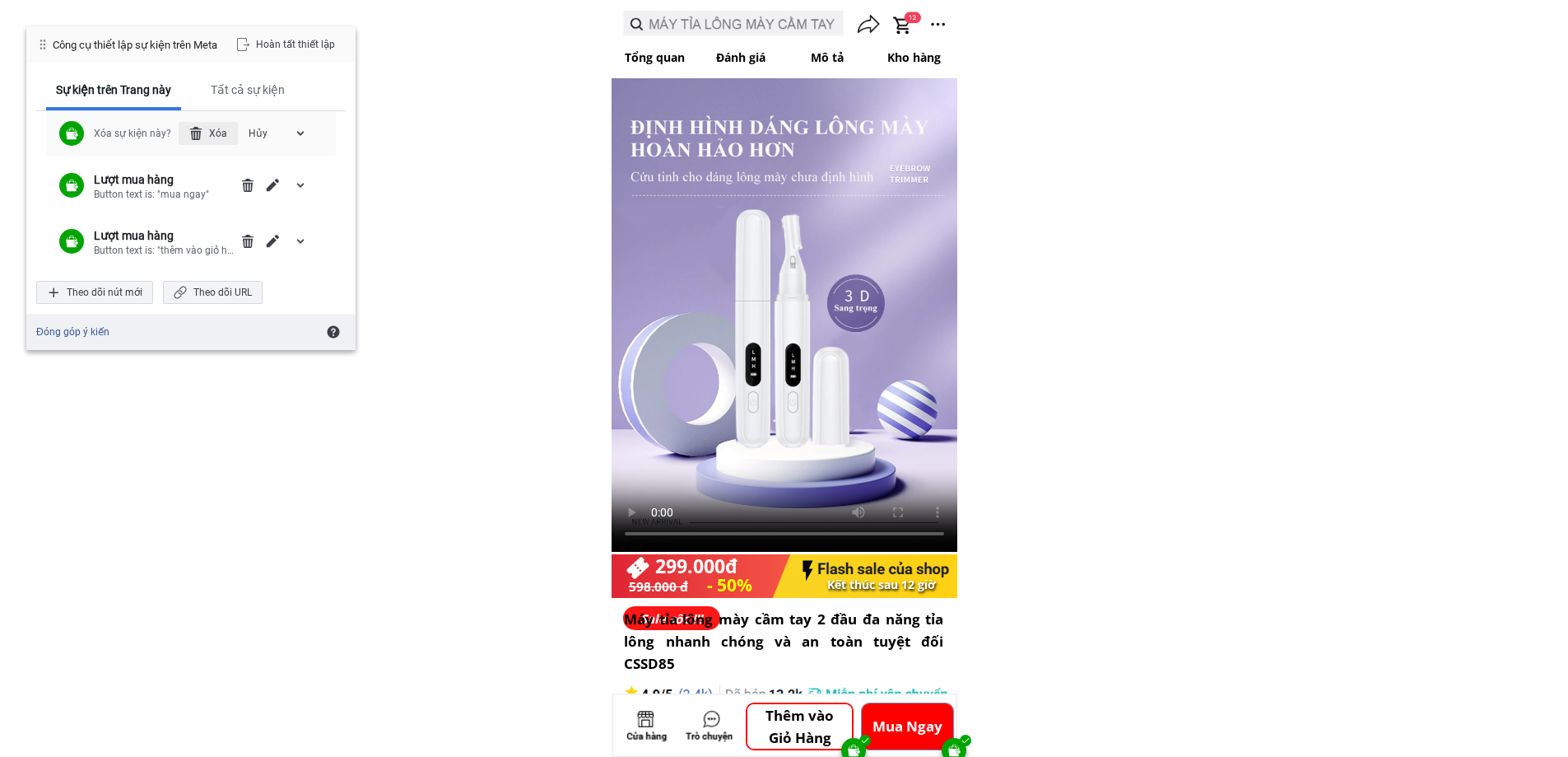
click at [222, 136] on div "Xóa" at bounding box center [208, 133] width 59 height 23
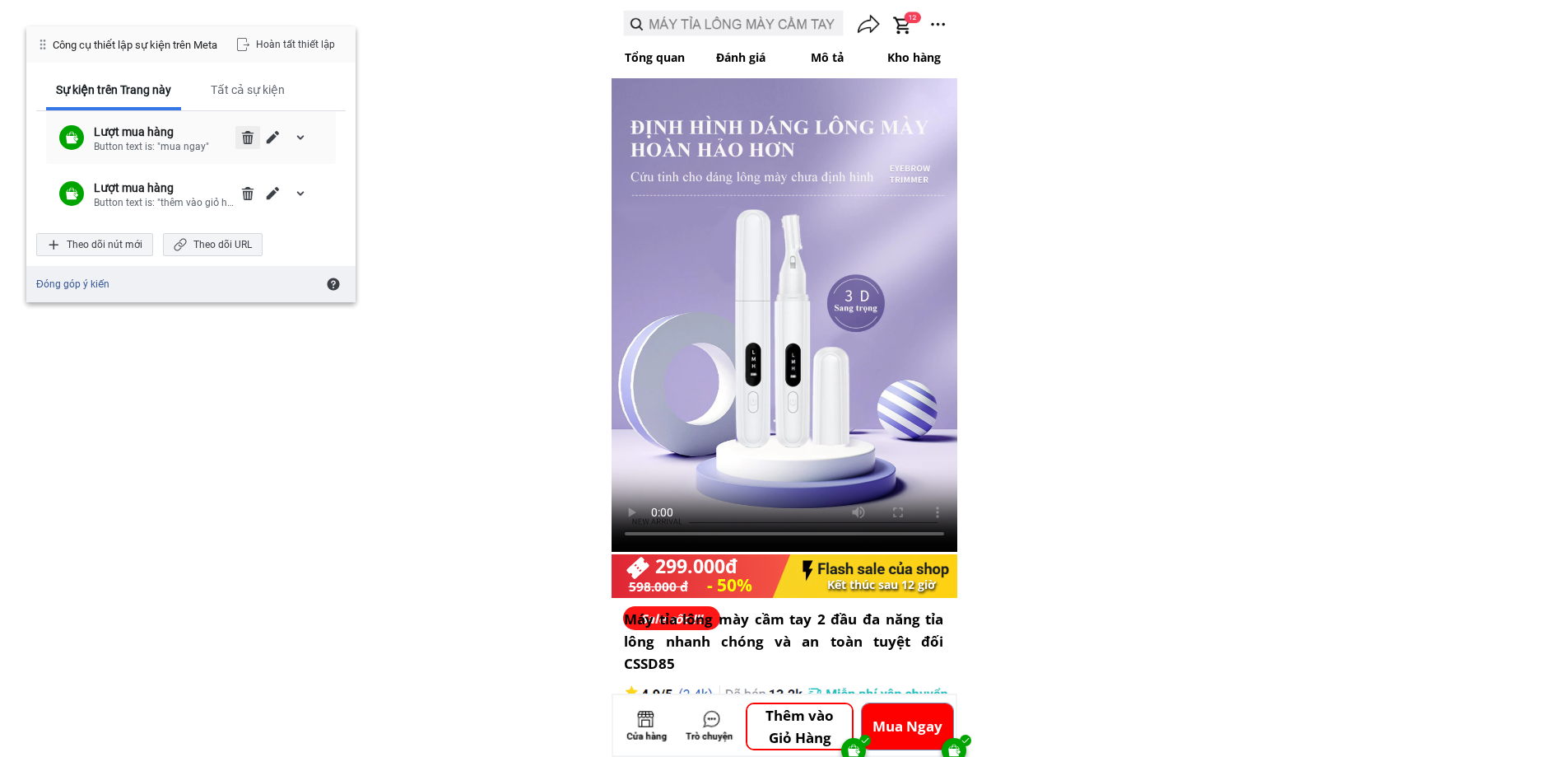
click at [245, 136] on span "Xóa" at bounding box center [248, 138] width 13 height 13
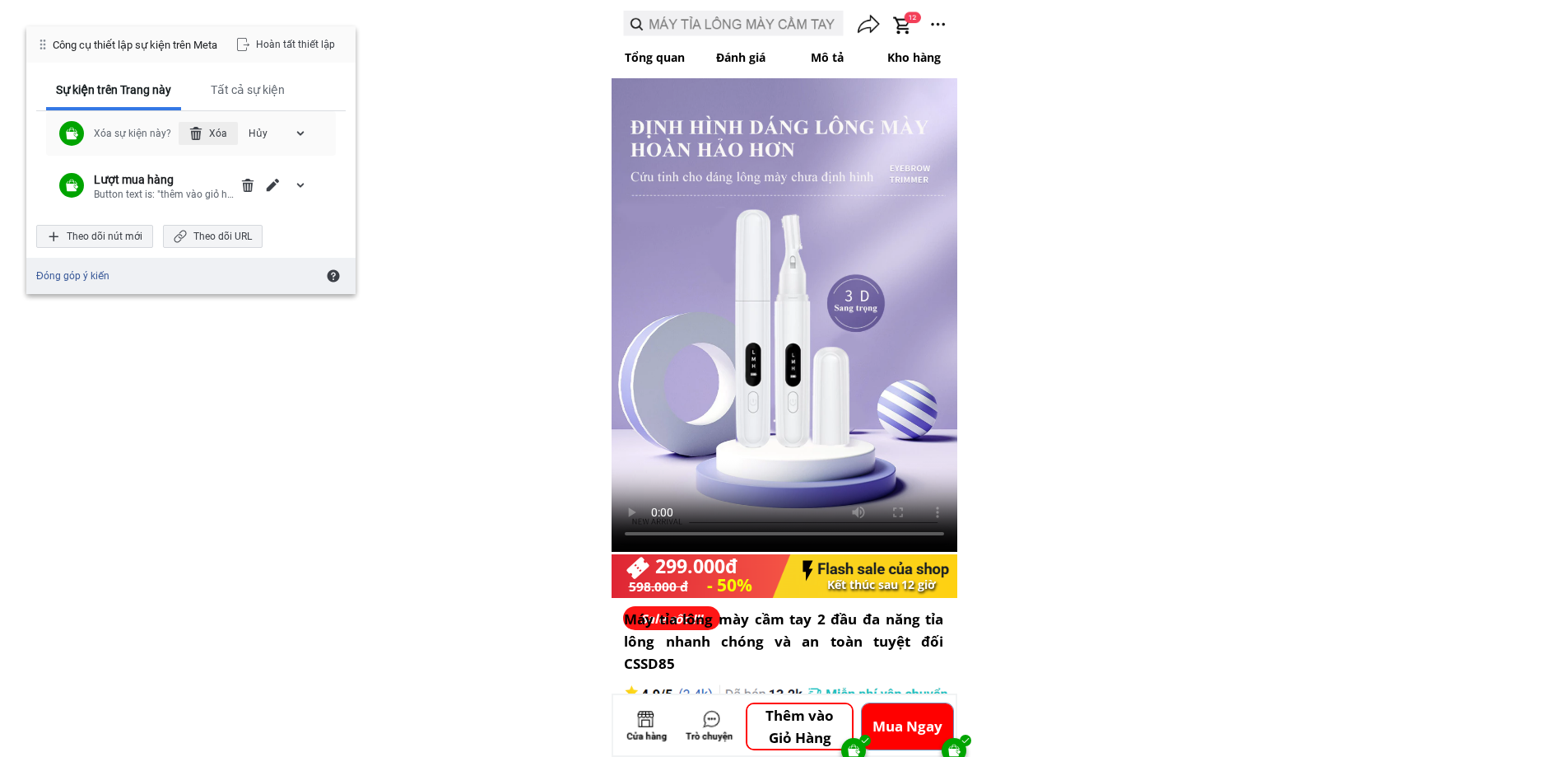
click at [218, 134] on div "Xóa" at bounding box center [208, 133] width 59 height 23
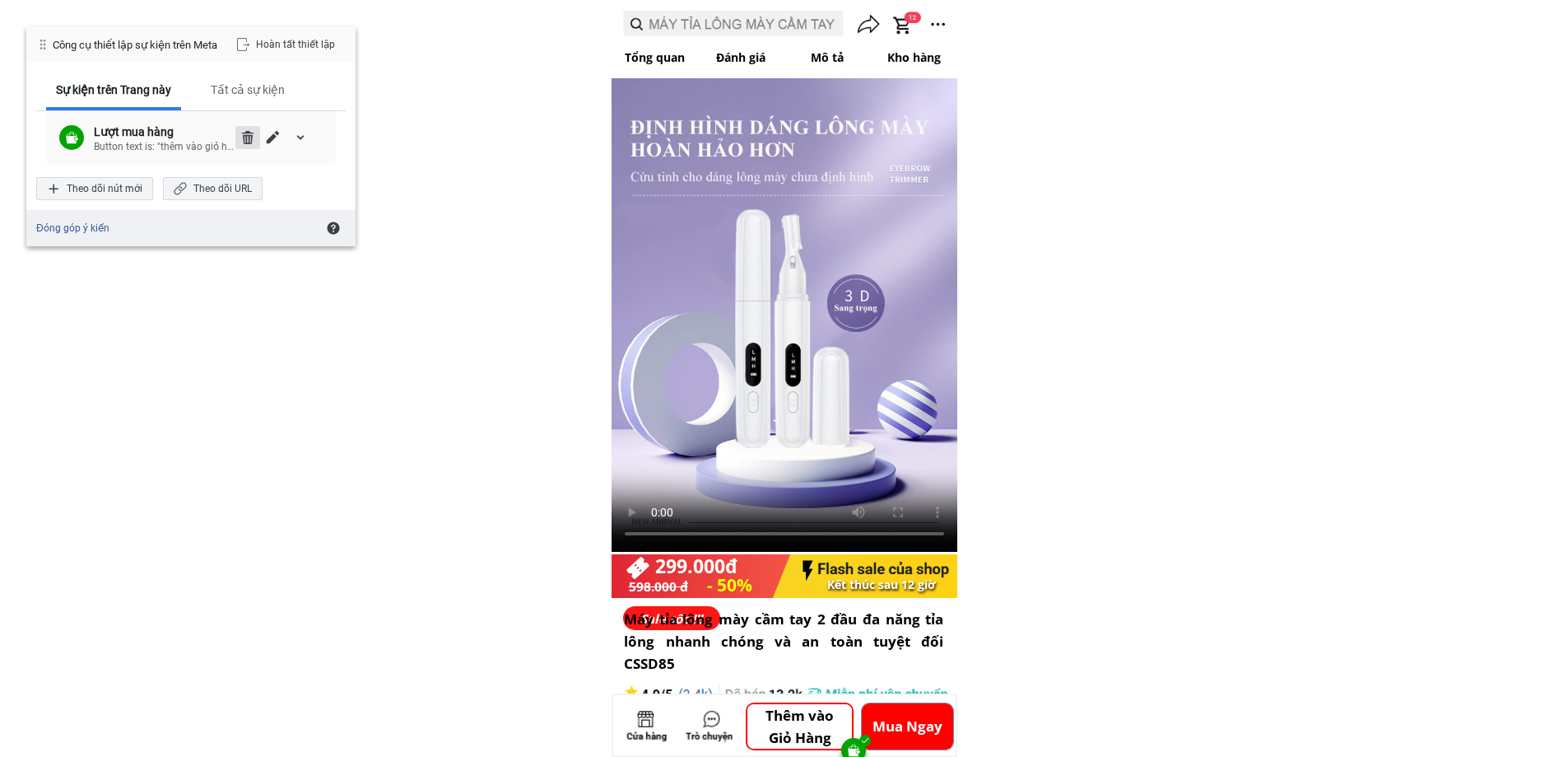
click at [242, 131] on span "Xóa" at bounding box center [248, 138] width 13 height 13
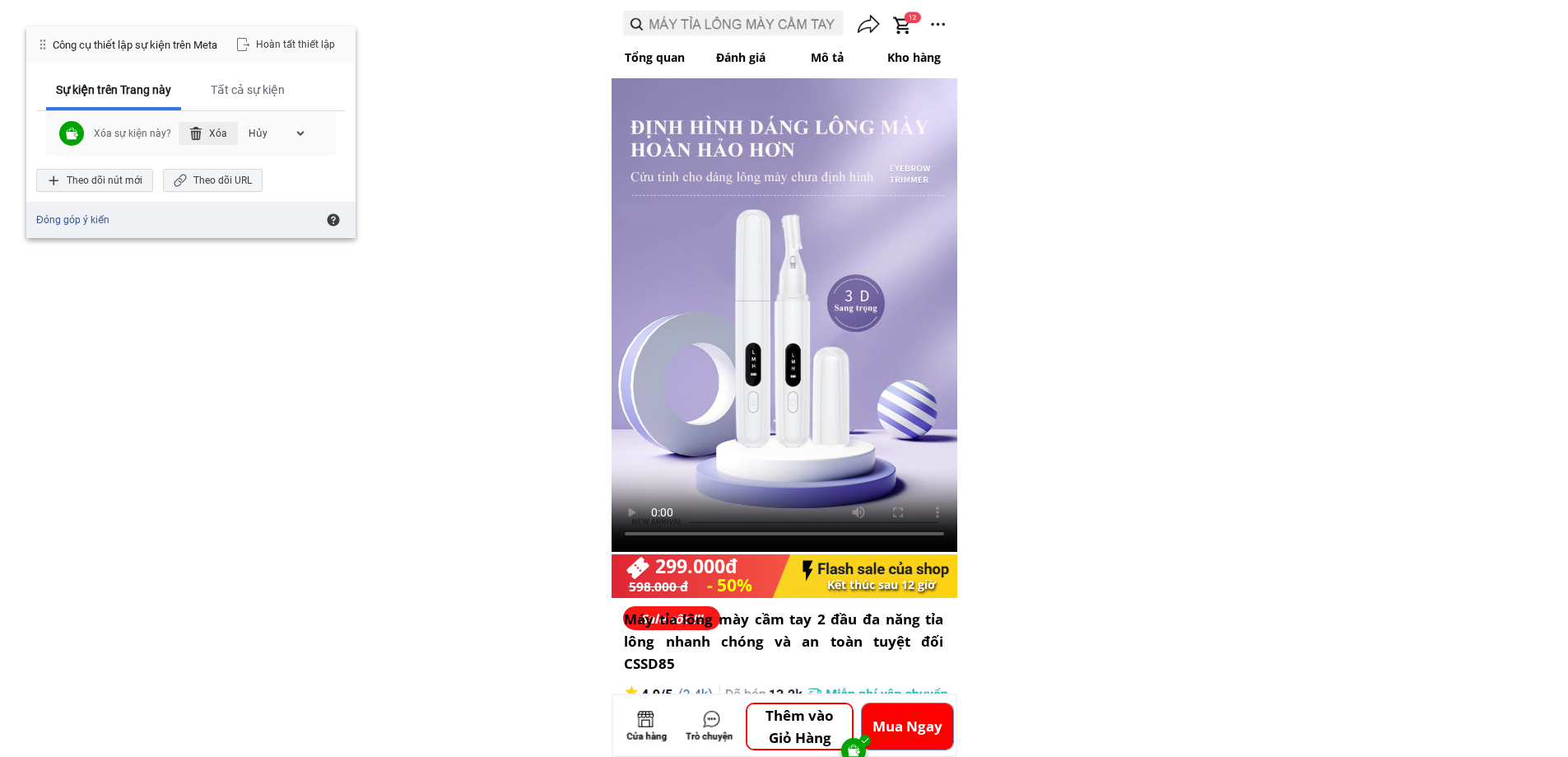
click at [210, 132] on div "Xóa" at bounding box center [208, 133] width 59 height 23
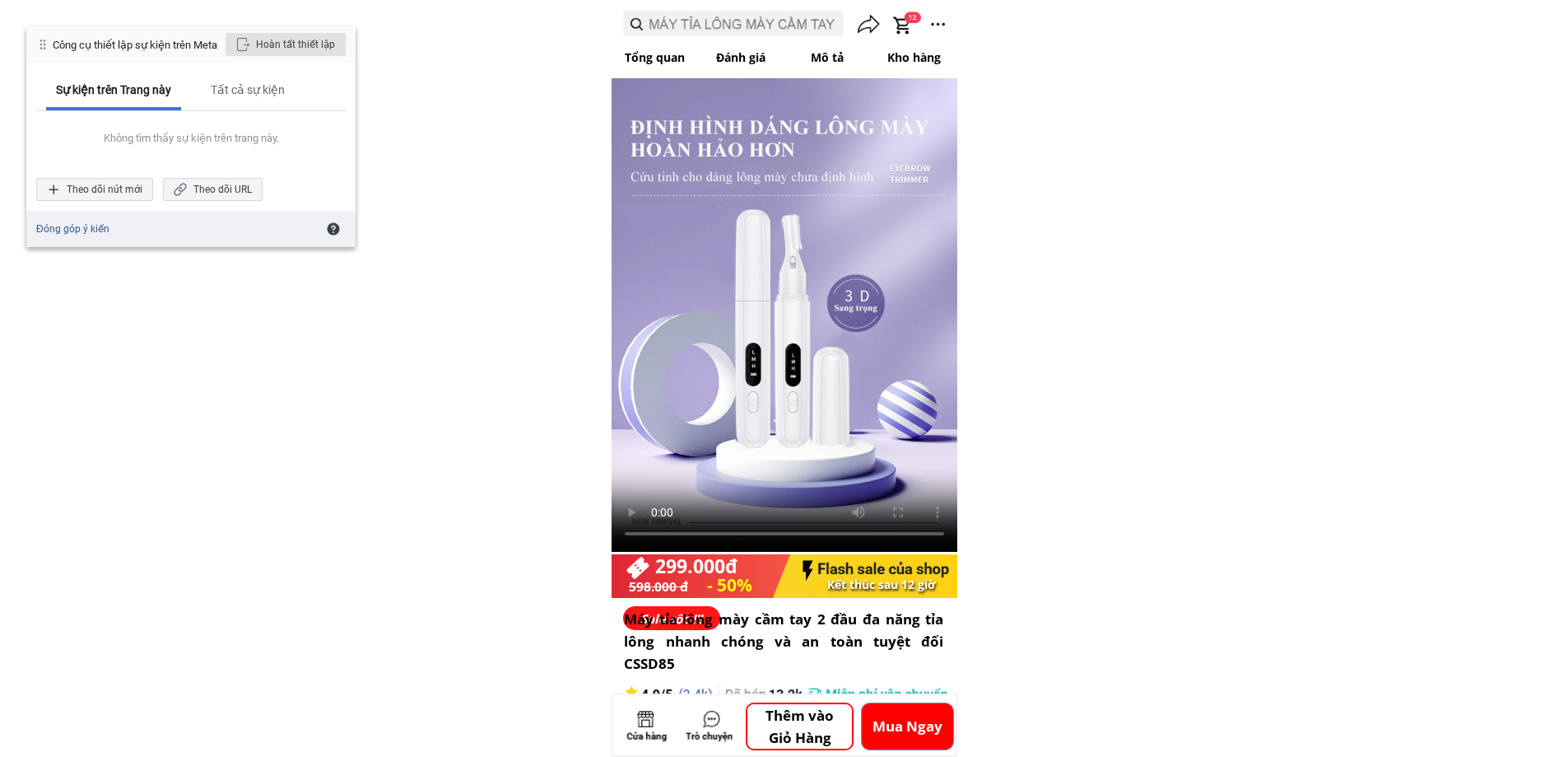
click at [285, 34] on div "Hoàn tất thiết lập" at bounding box center [286, 44] width 120 height 23
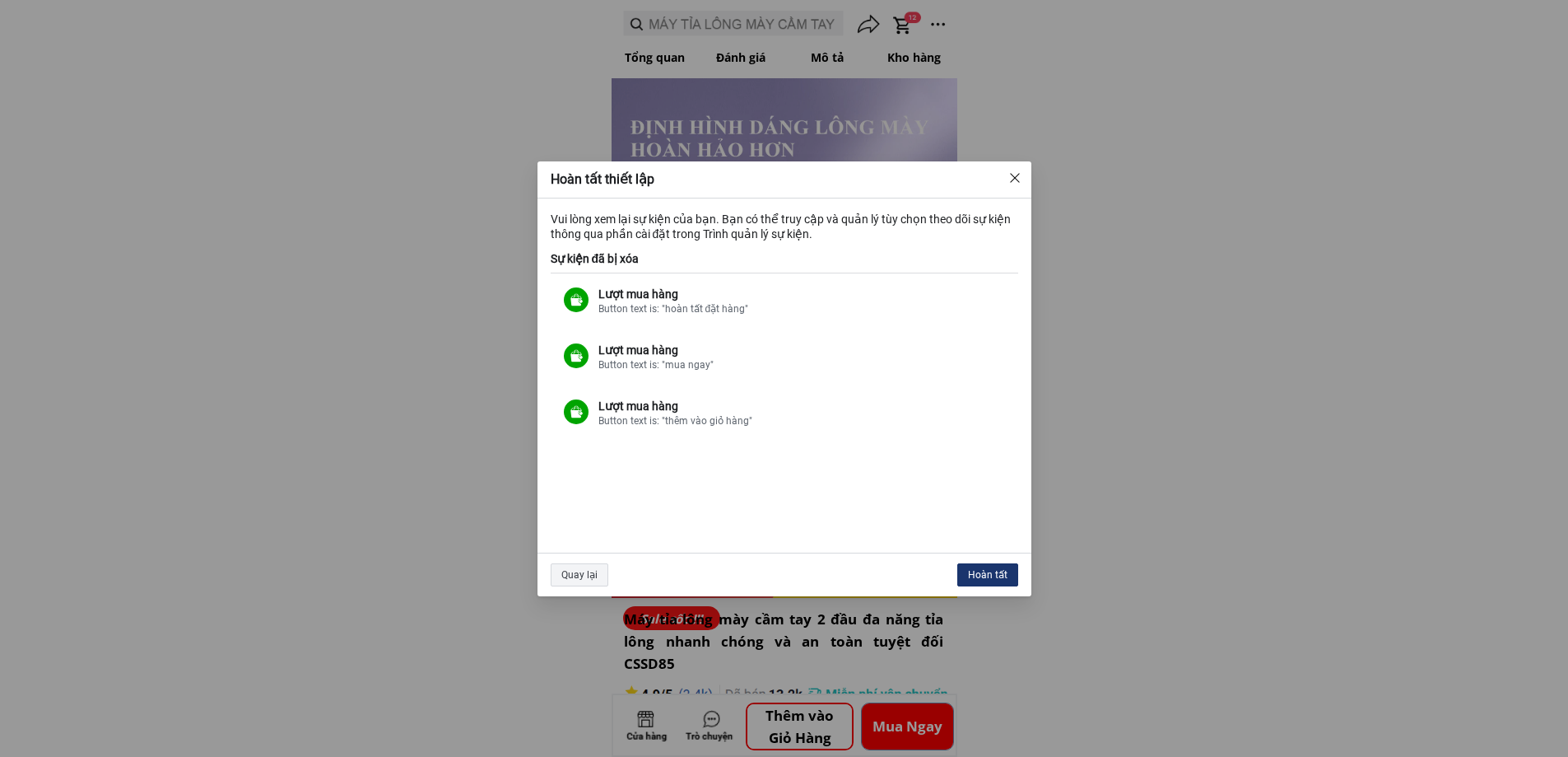
click at [982, 570] on div "Hoàn tất" at bounding box center [987, 574] width 61 height 23
